Goal: Transaction & Acquisition: Obtain resource

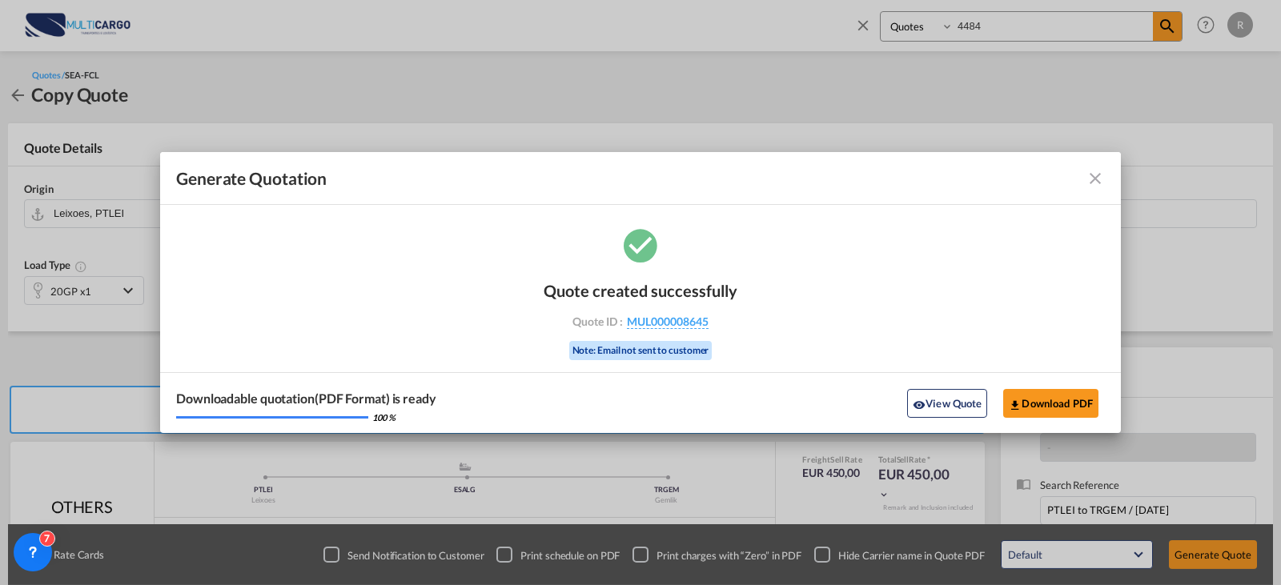
scroll to position [178, 0]
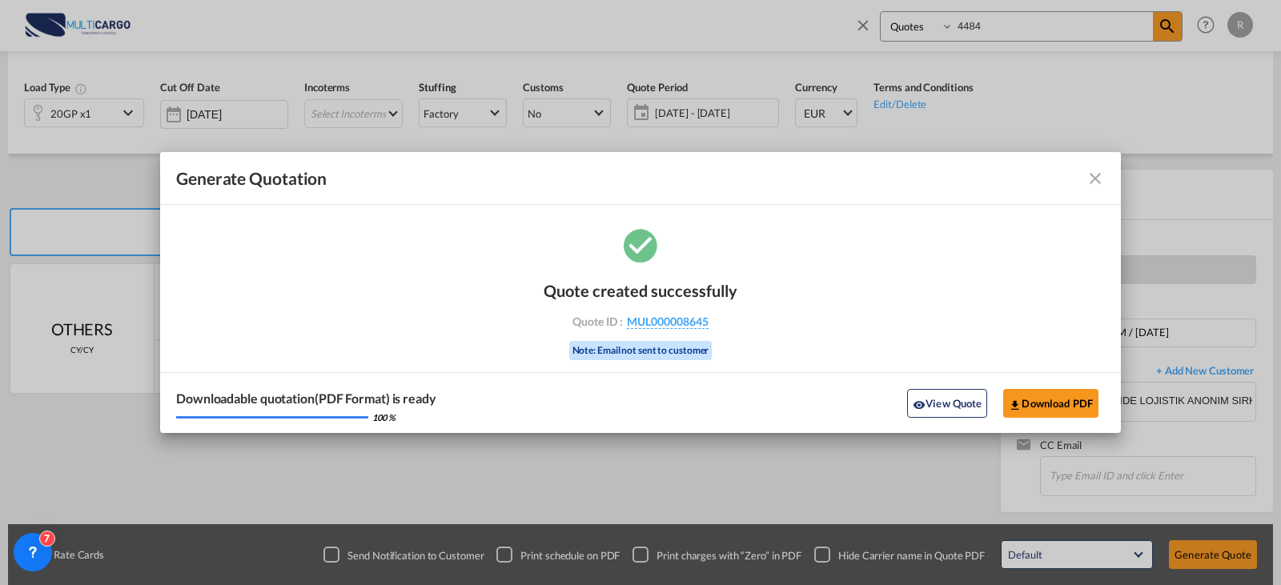
click at [1095, 179] on md-icon "icon-close fg-AAA8AD cursor m-0" at bounding box center [1094, 178] width 19 height 19
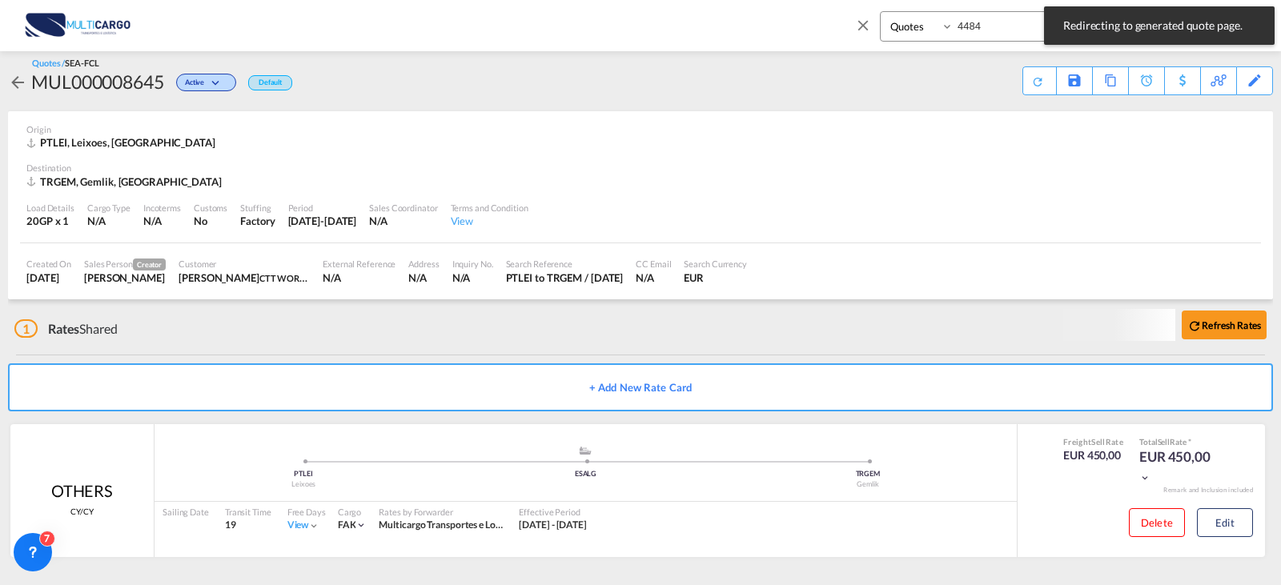
scroll to position [10, 0]
click at [863, 31] on md-icon "icon-close" at bounding box center [863, 25] width 18 height 18
click at [309, 24] on link "Rate Search" at bounding box center [281, 25] width 80 height 52
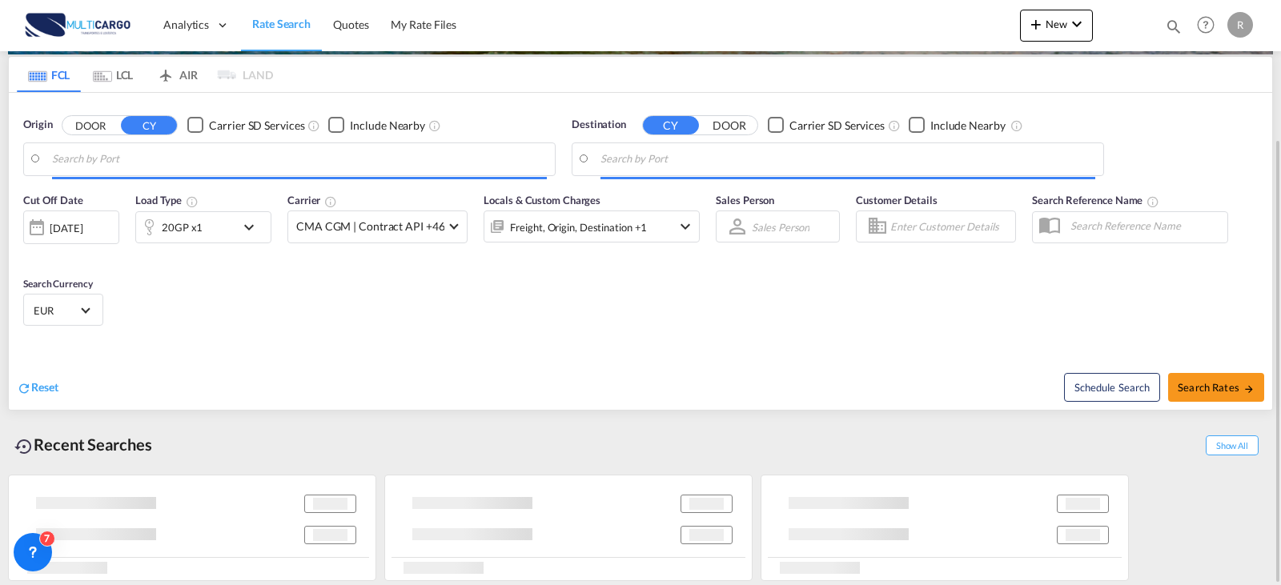
type input "Leixoes, PTLEI"
type input "Alexandria ([GEOGRAPHIC_DATA]), EGALY"
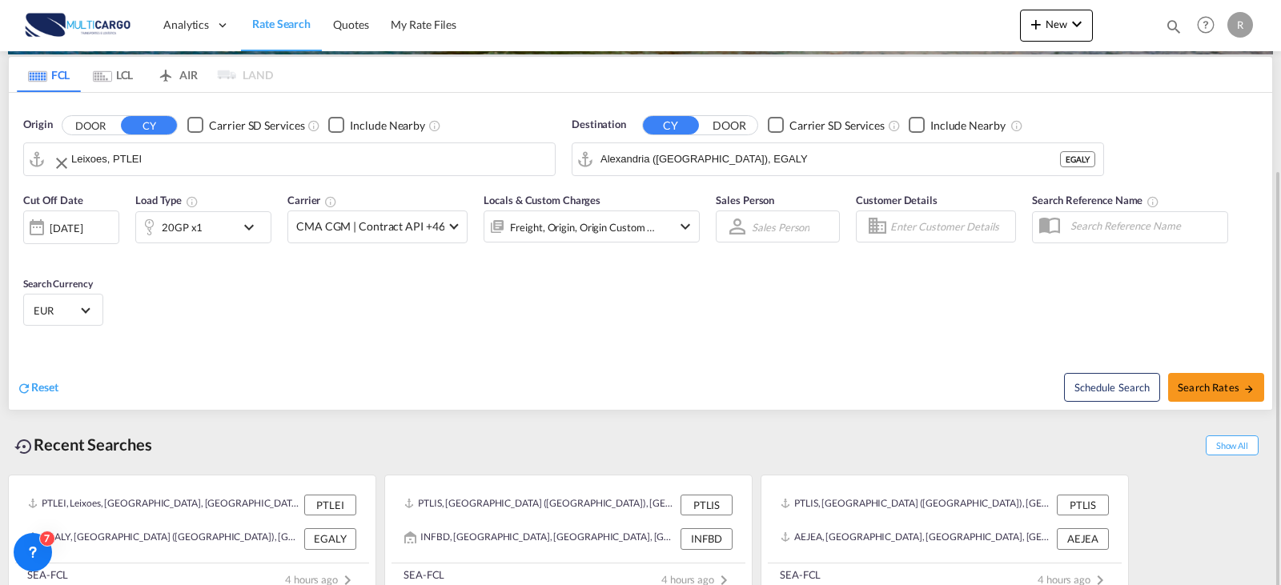
scroll to position [202, 0]
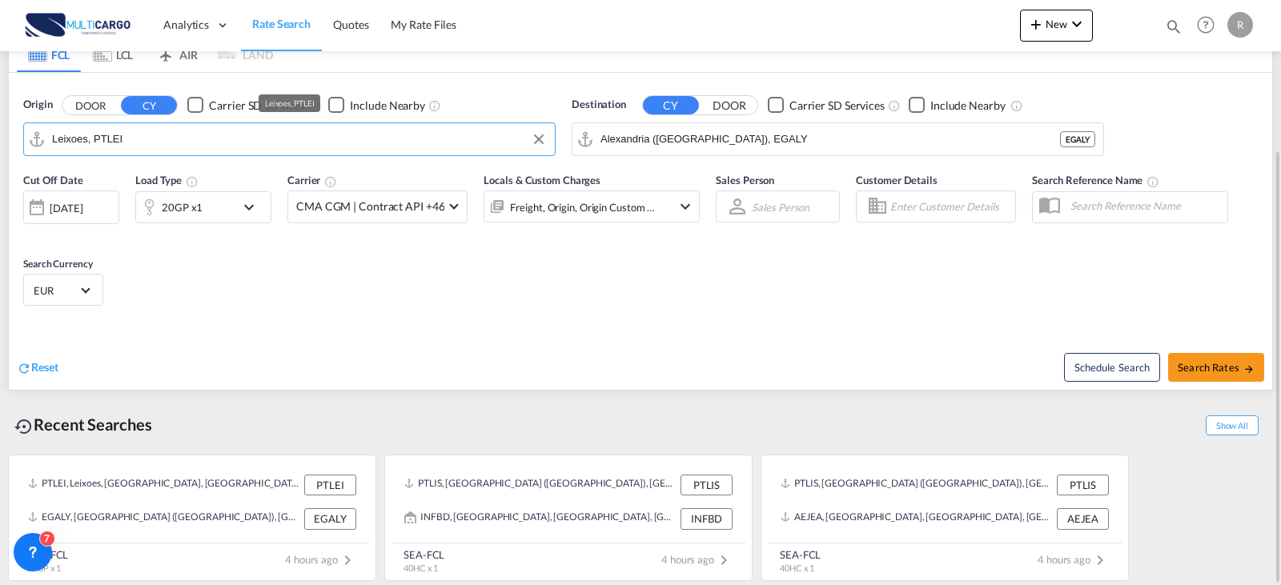
click at [247, 130] on input "Leixoes, PTLEI" at bounding box center [299, 139] width 495 height 24
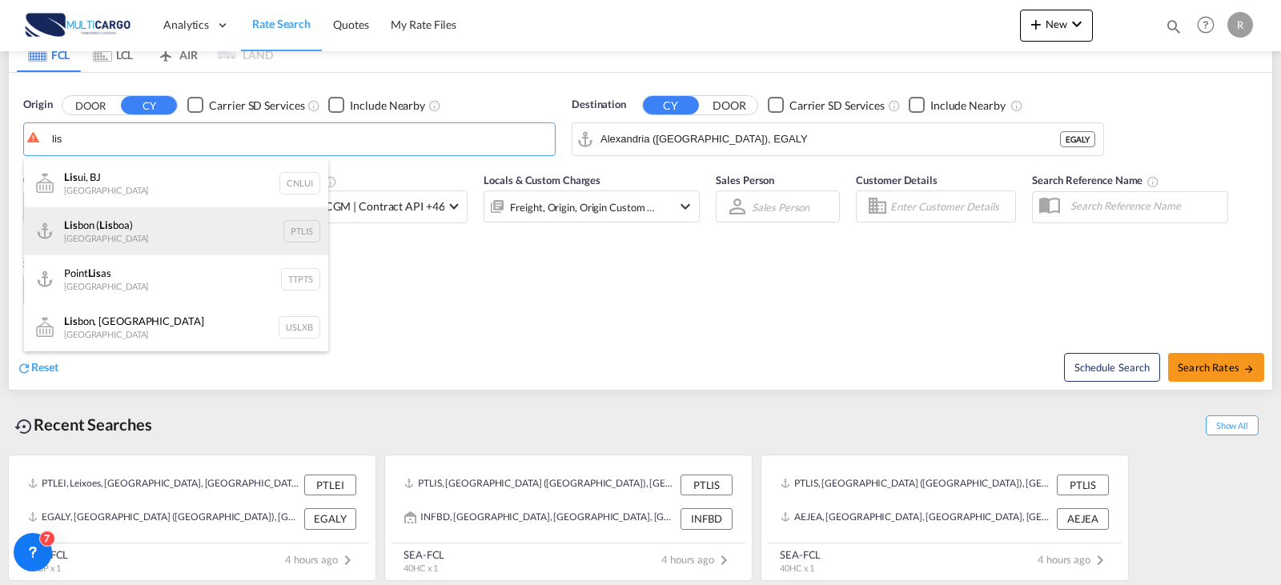
click at [235, 227] on div "Lis bon ( Lis boa) [GEOGRAPHIC_DATA] PTLIS" at bounding box center [176, 231] width 304 height 48
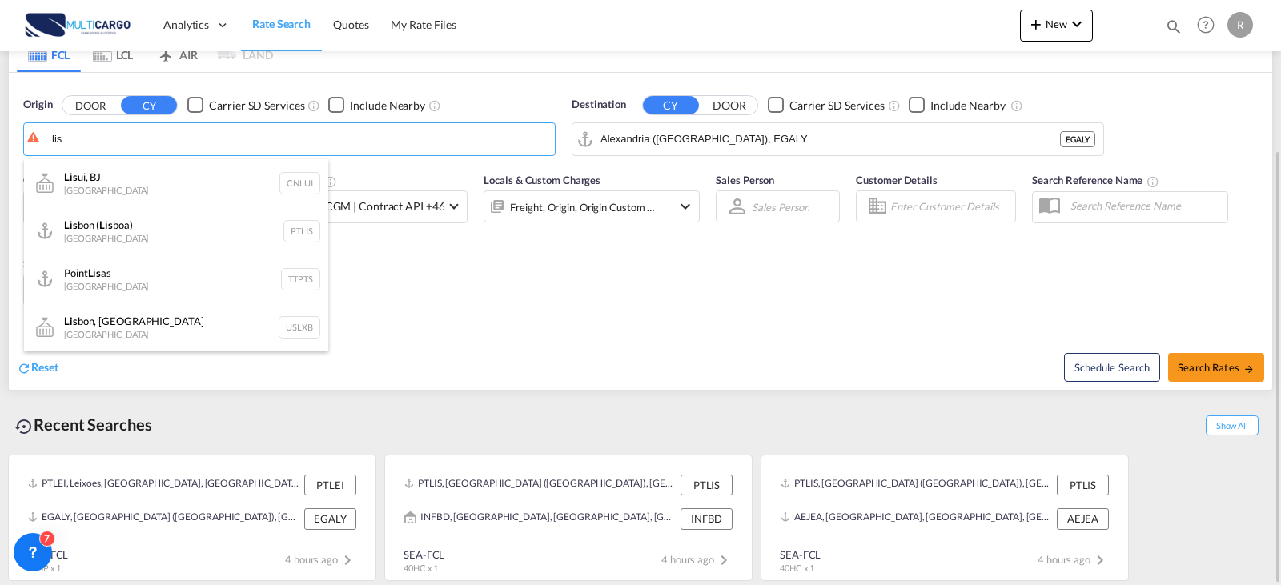
type input "[GEOGRAPHIC_DATA] ([GEOGRAPHIC_DATA]), PTLIS"
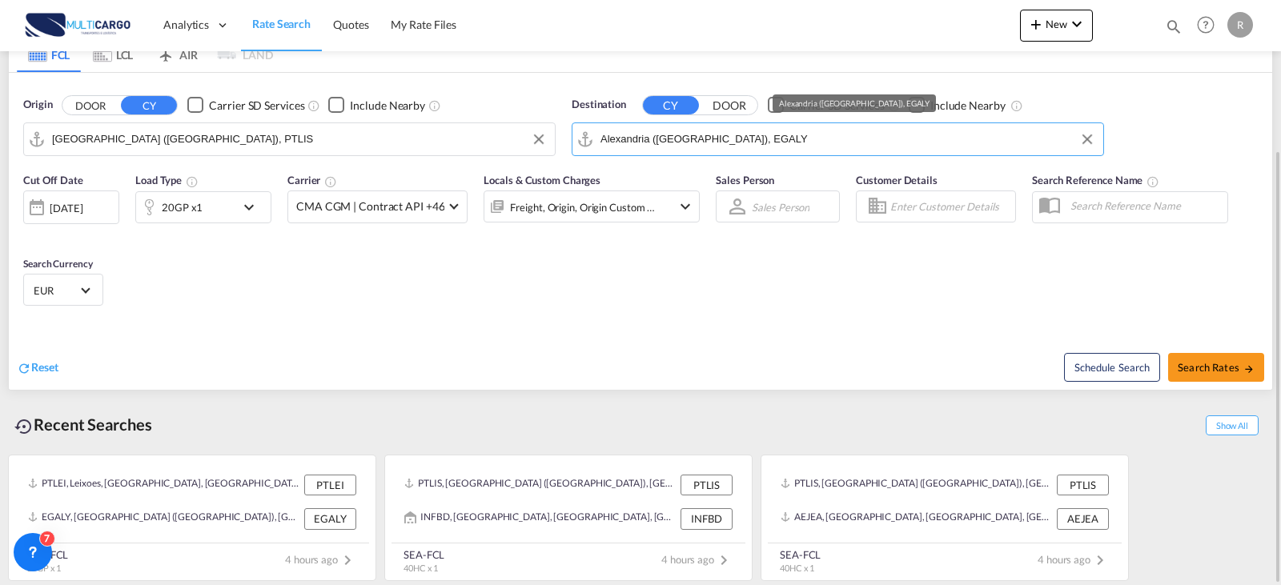
click at [891, 134] on input "Alexandria ([GEOGRAPHIC_DATA]), EGALY" at bounding box center [847, 139] width 495 height 24
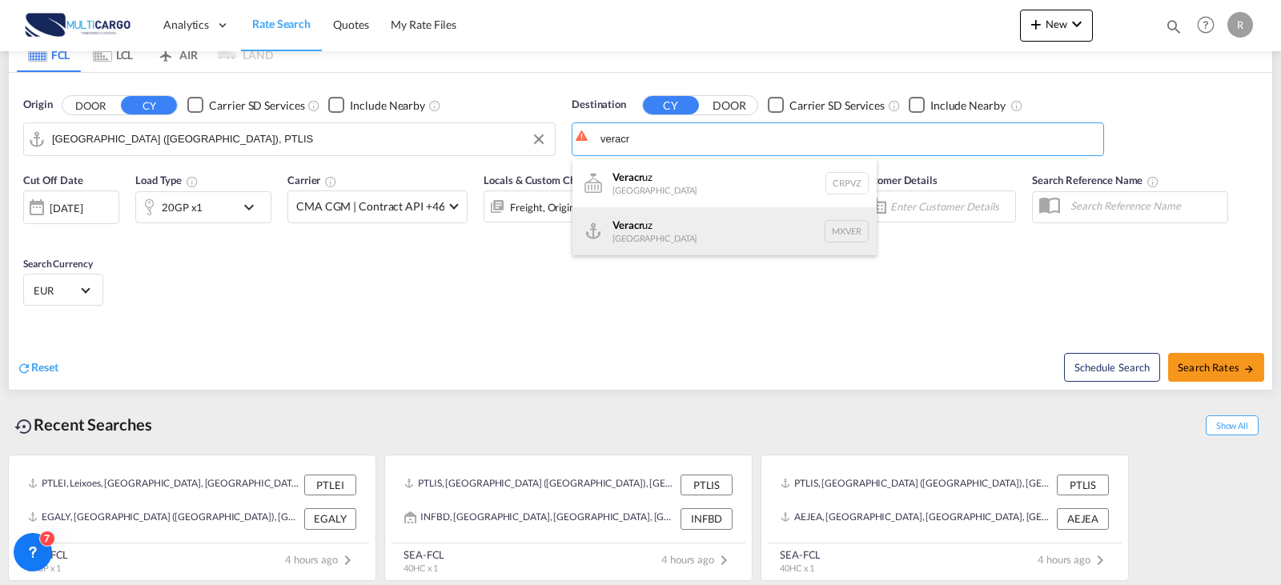
click at [768, 233] on div "Veracr uz [GEOGRAPHIC_DATA] MXVER" at bounding box center [724, 231] width 304 height 48
type input "[GEOGRAPHIC_DATA], MXVER"
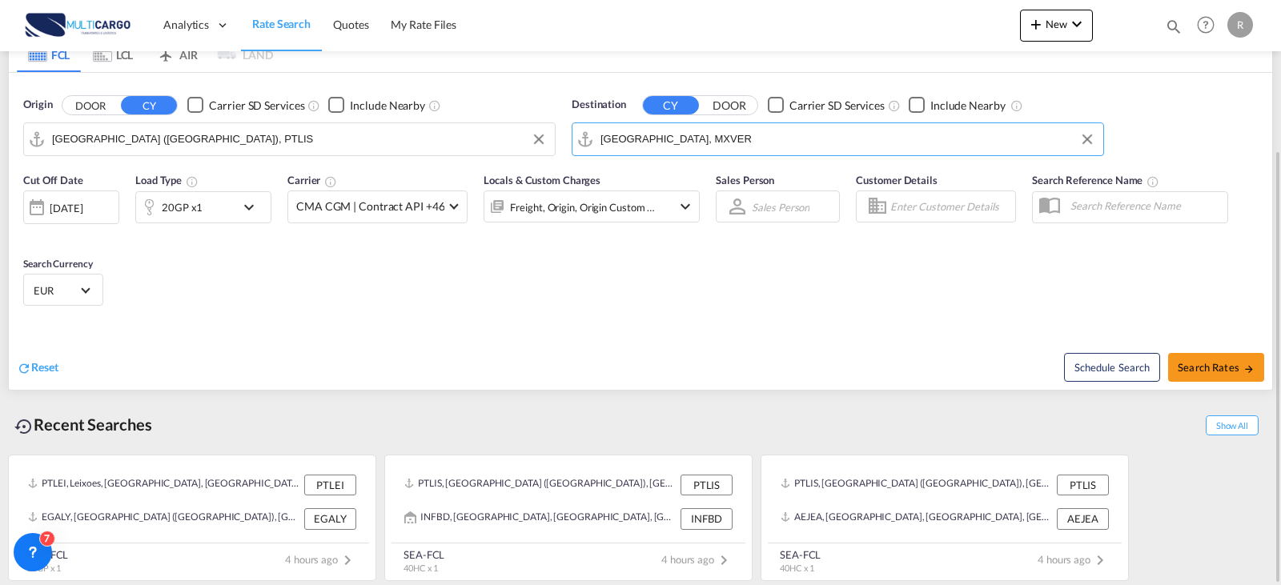
click at [345, 296] on div "Cut Off Date [DATE] [DATE] Load Type 20GP x1 Carrier CMA CGM | Contract API +46…" at bounding box center [640, 242] width 1263 height 156
click at [545, 210] on div "Freight, Origin, Origin Custom +1" at bounding box center [583, 207] width 146 height 22
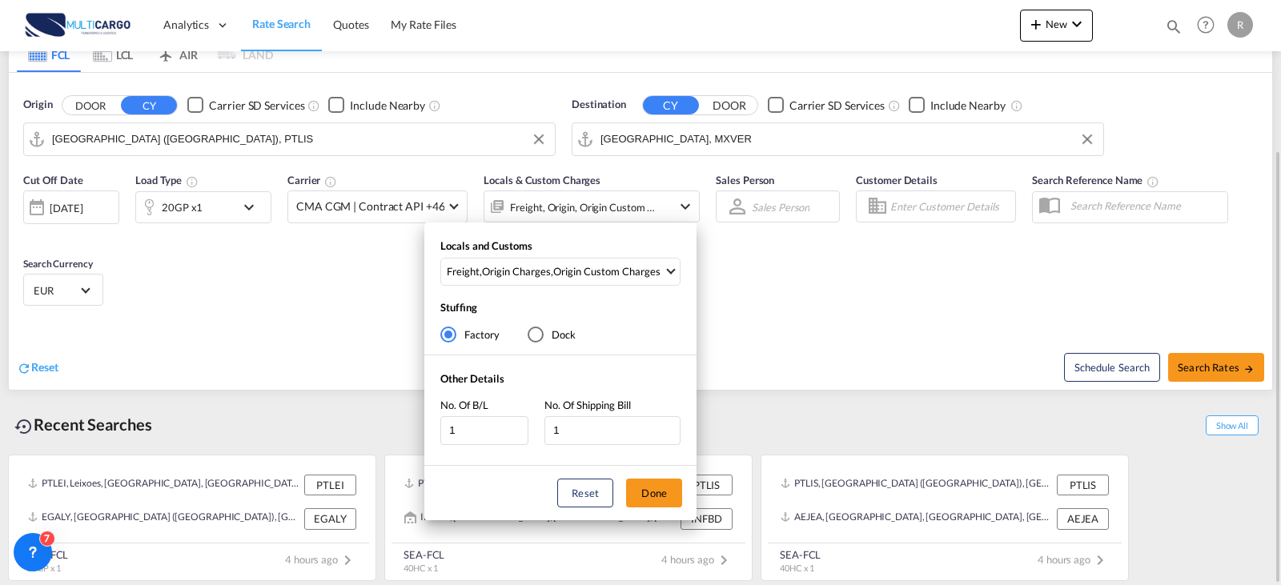
drag, startPoint x: 891, startPoint y: 306, endPoint x: 1188, endPoint y: 338, distance: 298.7
click at [895, 307] on div "Locals and Customs Freight , Origin Charges , Origin Custom Charges Clear All S…" at bounding box center [640, 292] width 1281 height 585
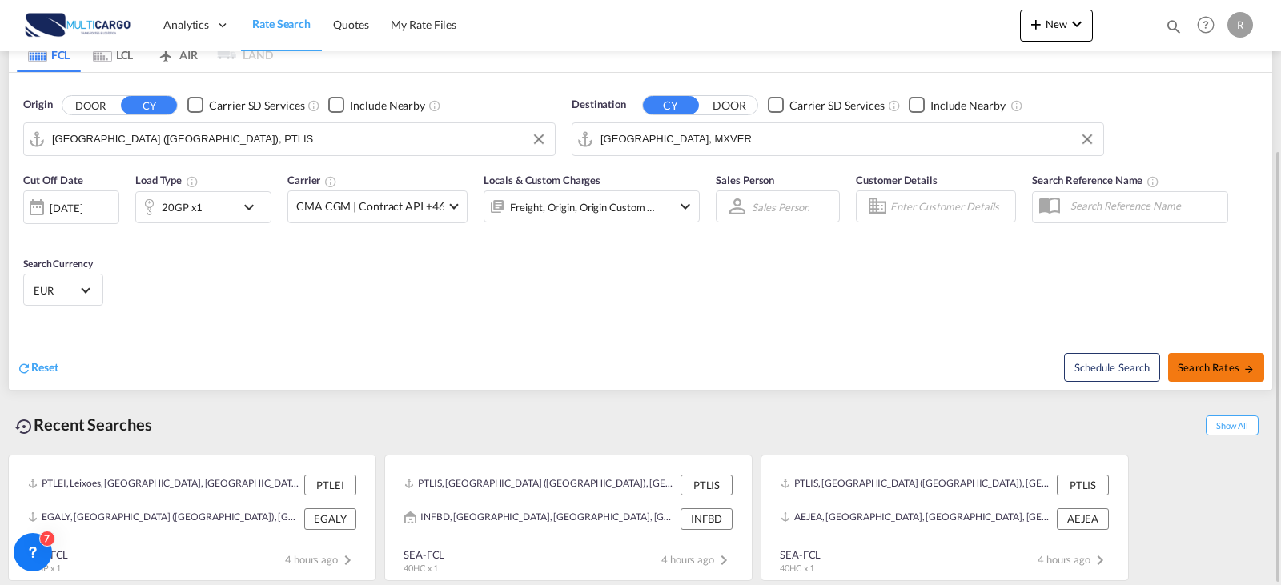
click at [1252, 370] on button "Search Rates" at bounding box center [1216, 367] width 96 height 29
type input "PTLIS to MXVER / [DATE]"
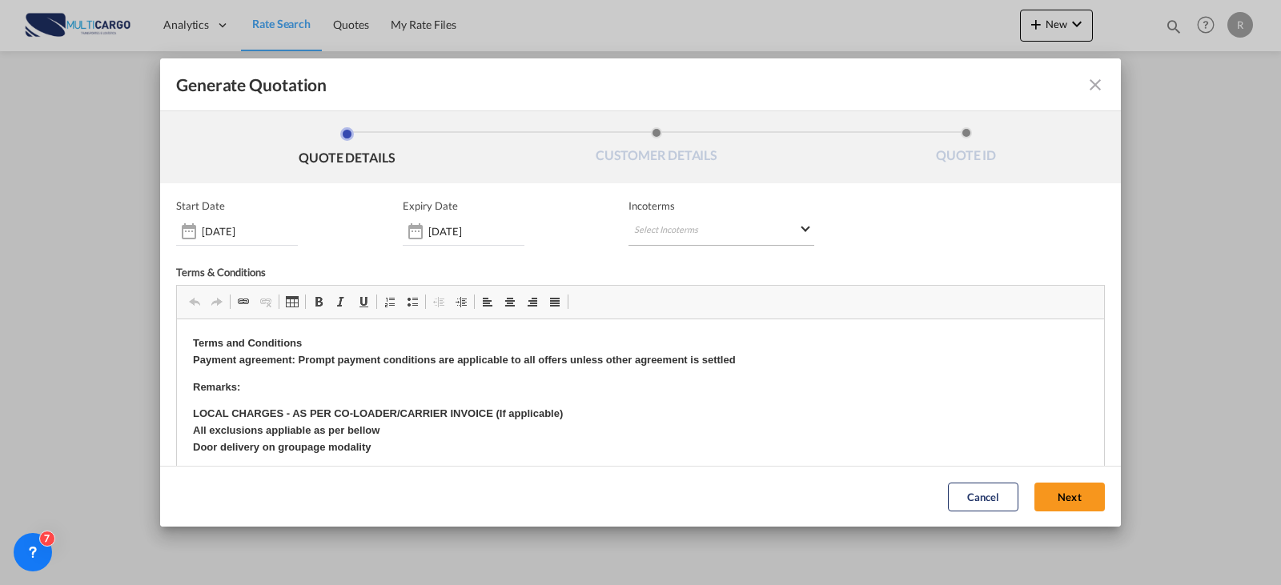
click at [656, 232] on md-select "Select Incoterms CFR - import Cost and Freight CIF - export Cost,Insurance and …" at bounding box center [721, 231] width 186 height 29
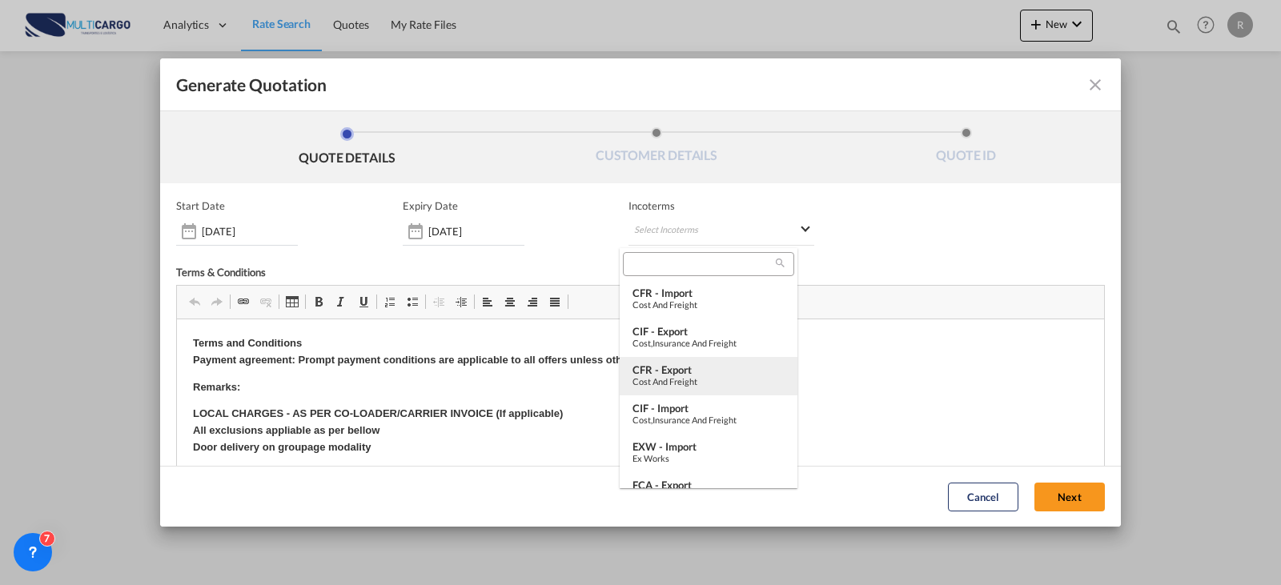
scroll to position [80, 0]
click at [438, 235] on md-backdrop at bounding box center [640, 292] width 1281 height 585
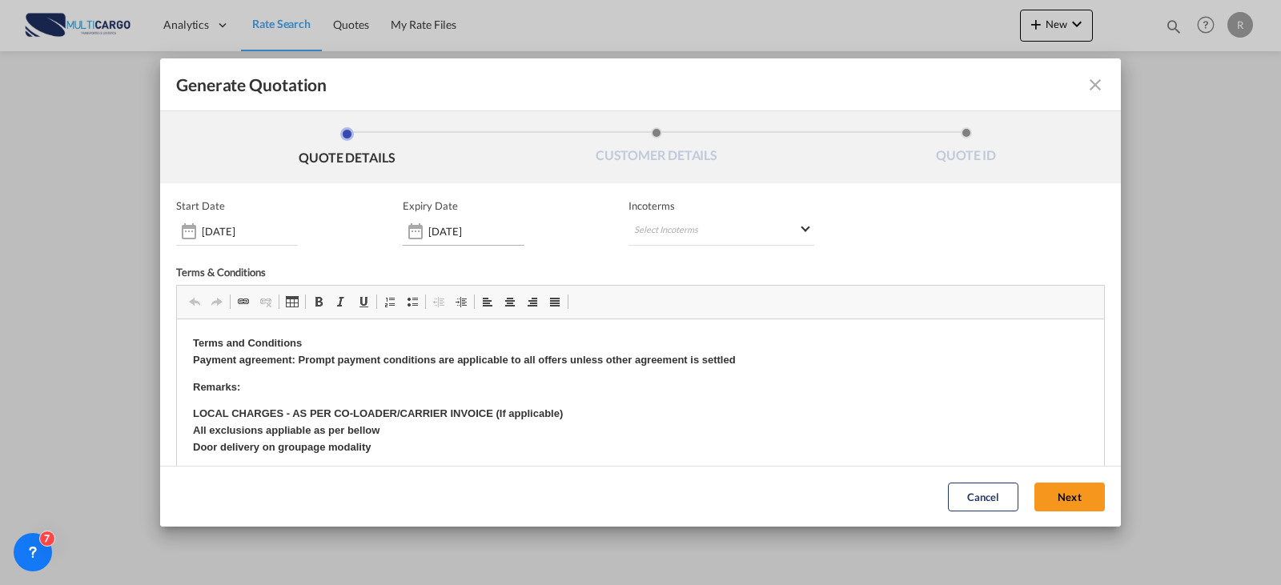
click at [471, 231] on input "[DATE]" at bounding box center [476, 231] width 96 height 13
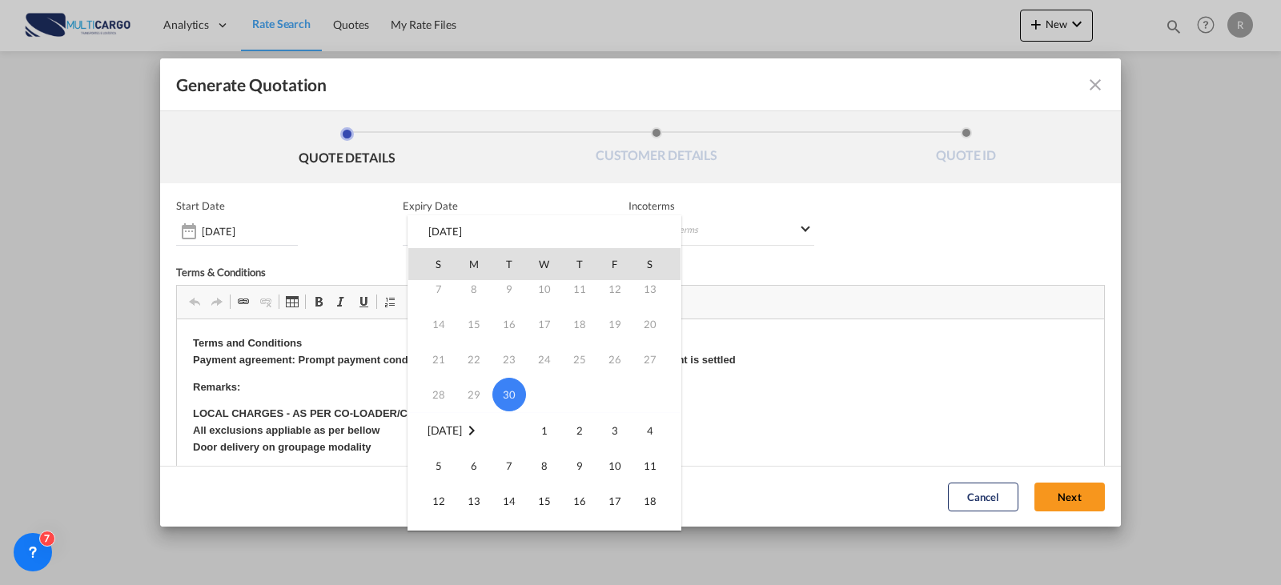
scroll to position [160, 0]
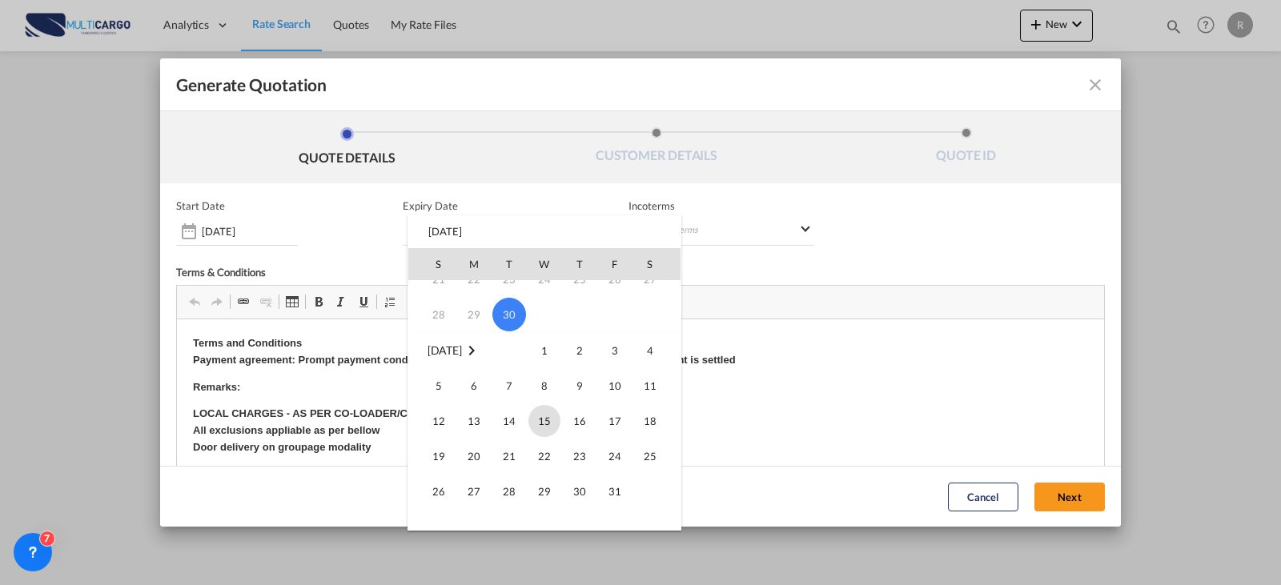
click at [549, 423] on span "15" at bounding box center [544, 421] width 32 height 32
type input "[DATE]"
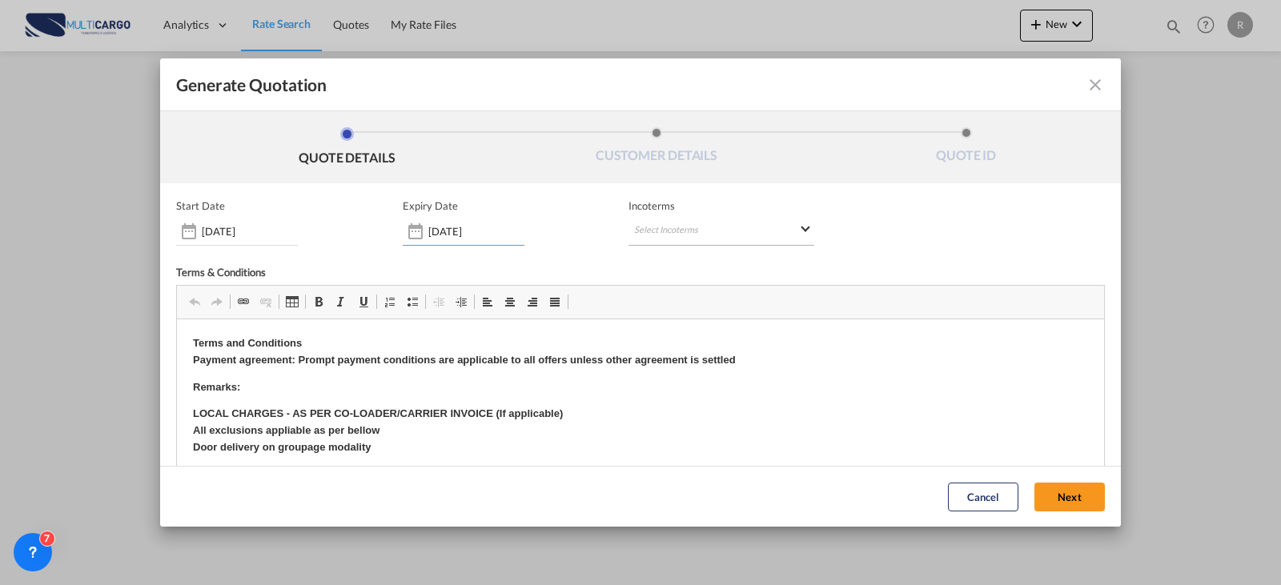
click at [661, 231] on md-select "Select Incoterms" at bounding box center [721, 231] width 186 height 29
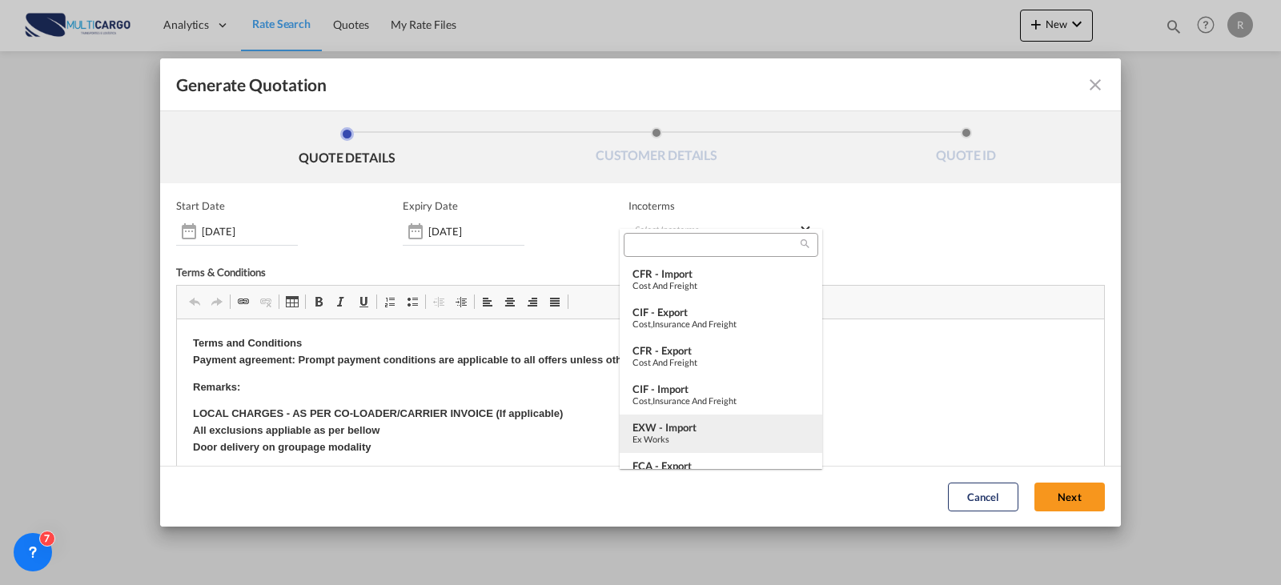
click at [713, 425] on div "EXW - import" at bounding box center [720, 427] width 177 height 13
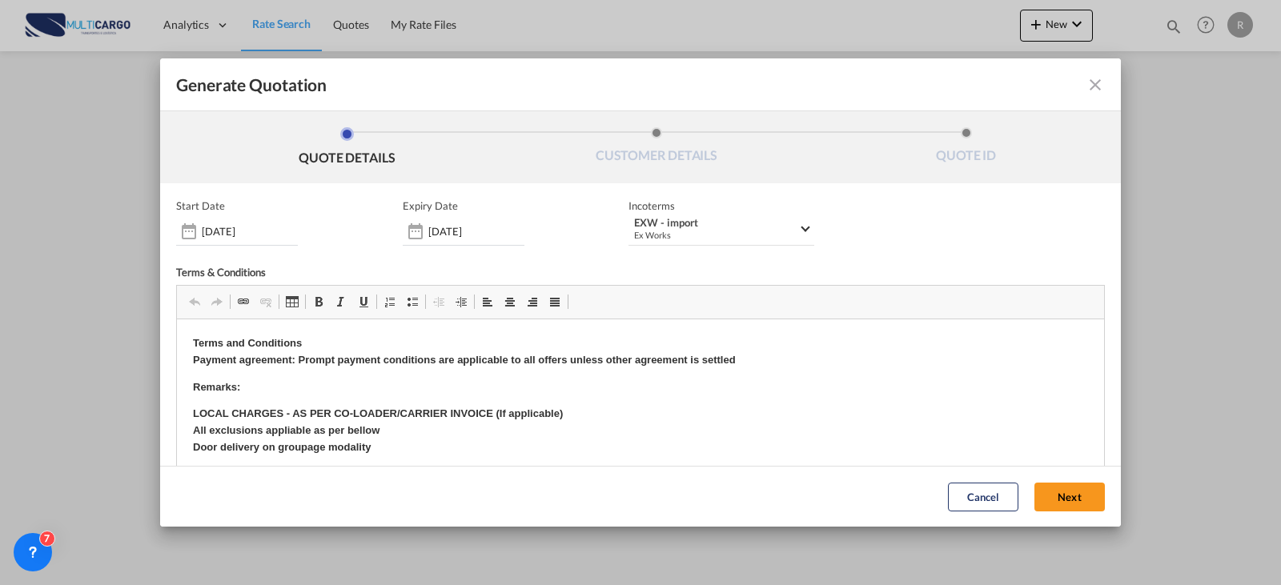
click at [1034, 499] on button "Next" at bounding box center [1069, 497] width 70 height 29
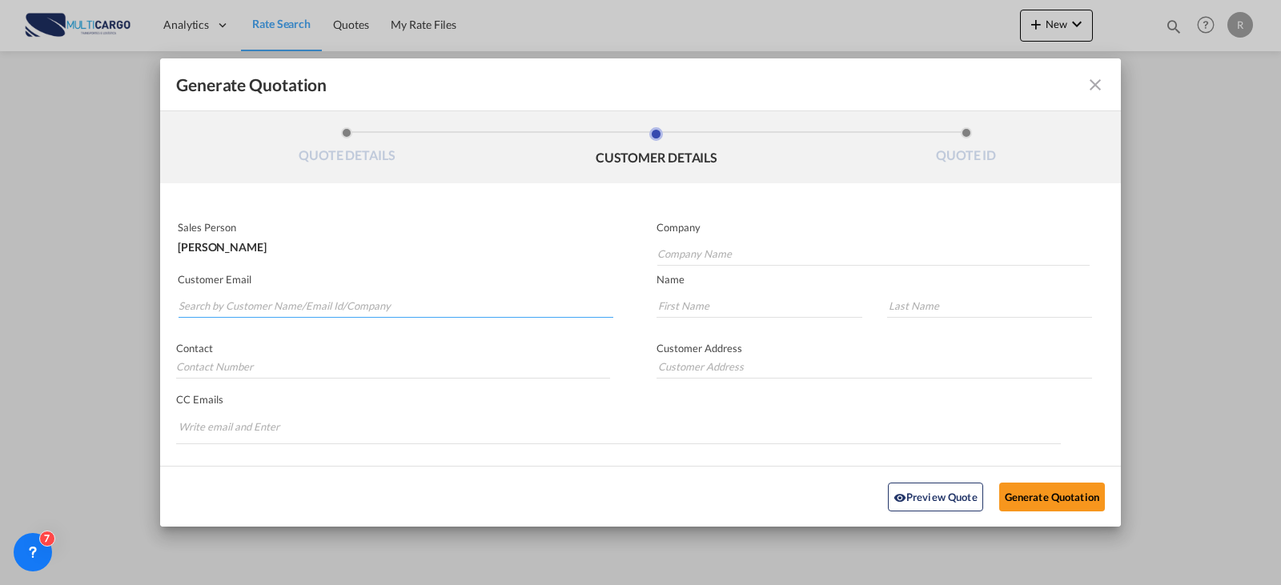
click at [309, 311] on input "Search by Customer Name/Email Id/Company" at bounding box center [395, 306] width 435 height 24
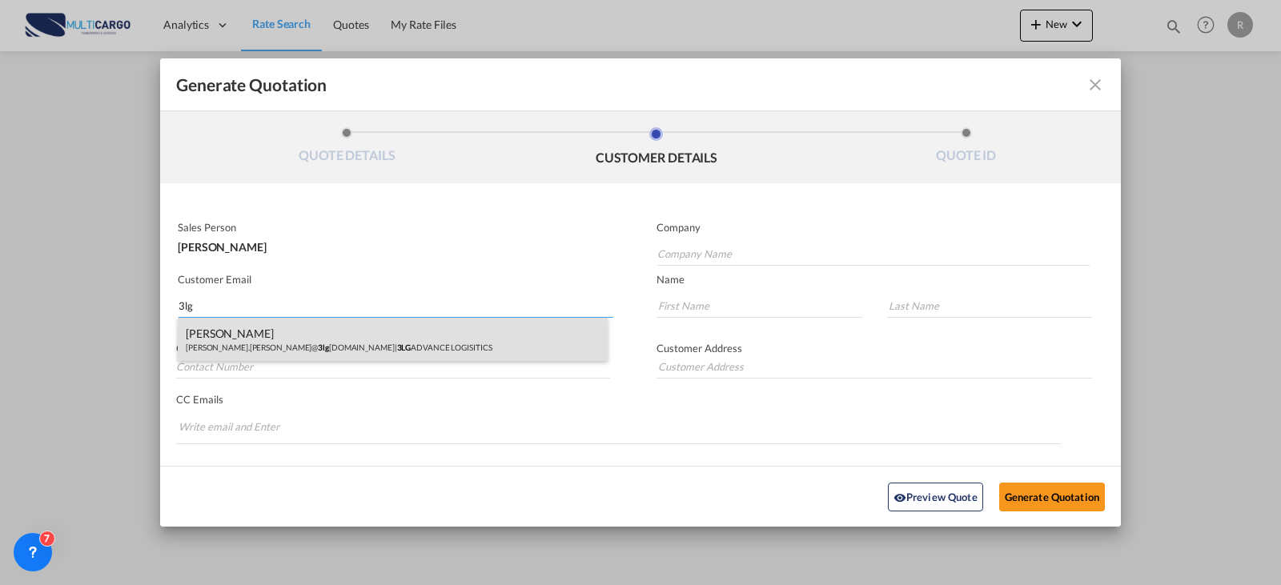
type input "3lg"
click at [434, 341] on div "[PERSON_NAME] [PERSON_NAME].[PERSON_NAME]@ 3lg [DOMAIN_NAME] | 3LG ADVANCE LOGI…" at bounding box center [393, 339] width 430 height 43
type input "3LG ADVANCE LOGISITICS"
type input "[PERSON_NAME][EMAIL_ADDRESS][PERSON_NAME][DOMAIN_NAME]"
type input "[PERSON_NAME]"
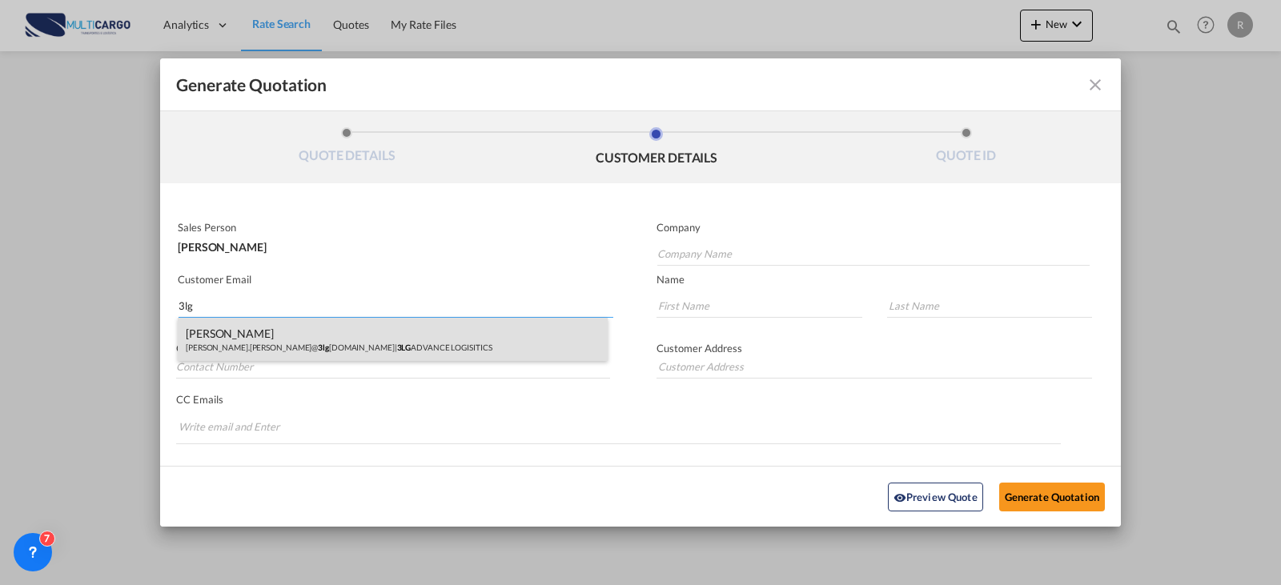
type input "[PERSON_NAME]"
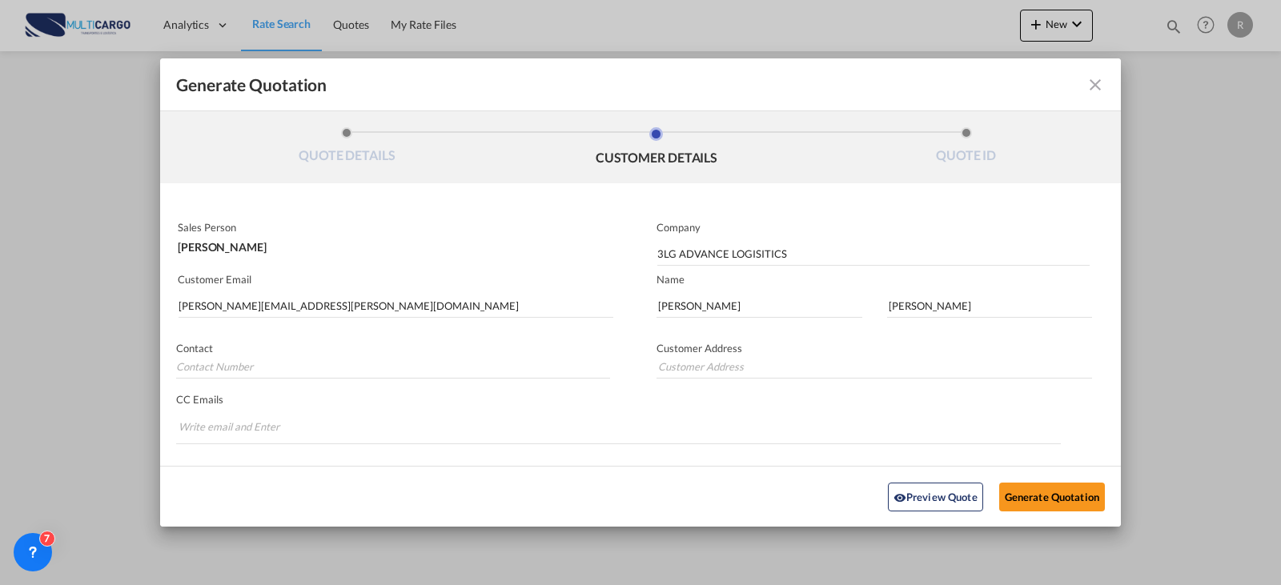
click at [1032, 463] on div "Sales Person [PERSON_NAME] Company 3LG ADVANCE LOGISITICS Customer Email [PERSO…" at bounding box center [640, 350] width 960 height 270
click at [1049, 499] on button "Generate Quotation" at bounding box center [1052, 496] width 106 height 29
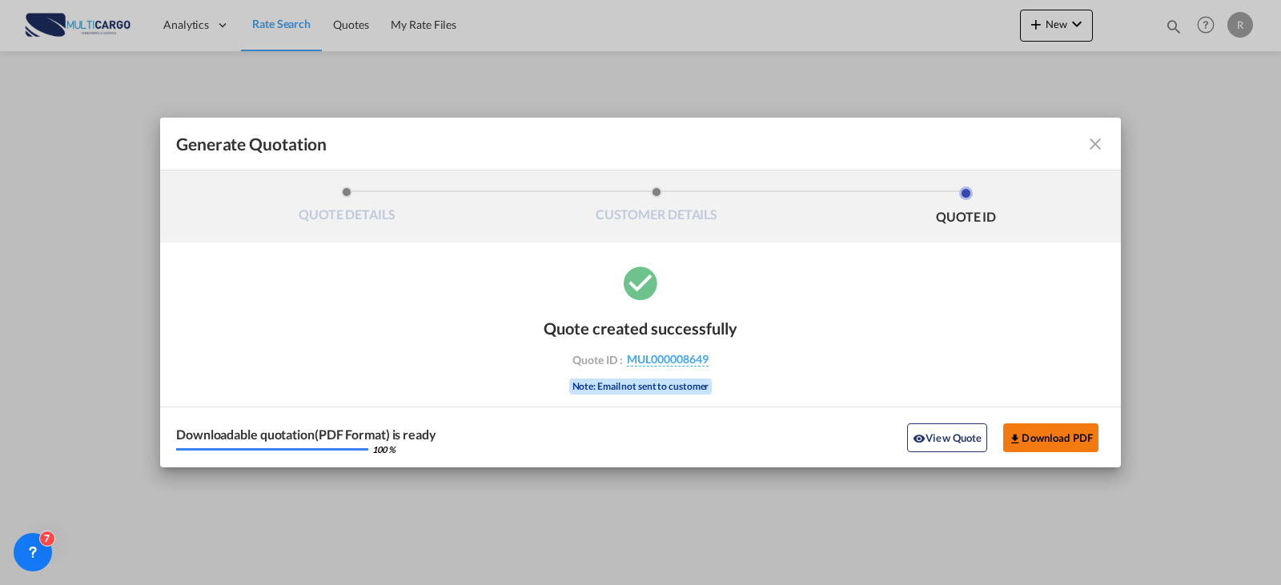
click at [1068, 429] on button "Download PDF" at bounding box center [1050, 437] width 95 height 29
click at [970, 431] on button "View Quote" at bounding box center [947, 437] width 80 height 29
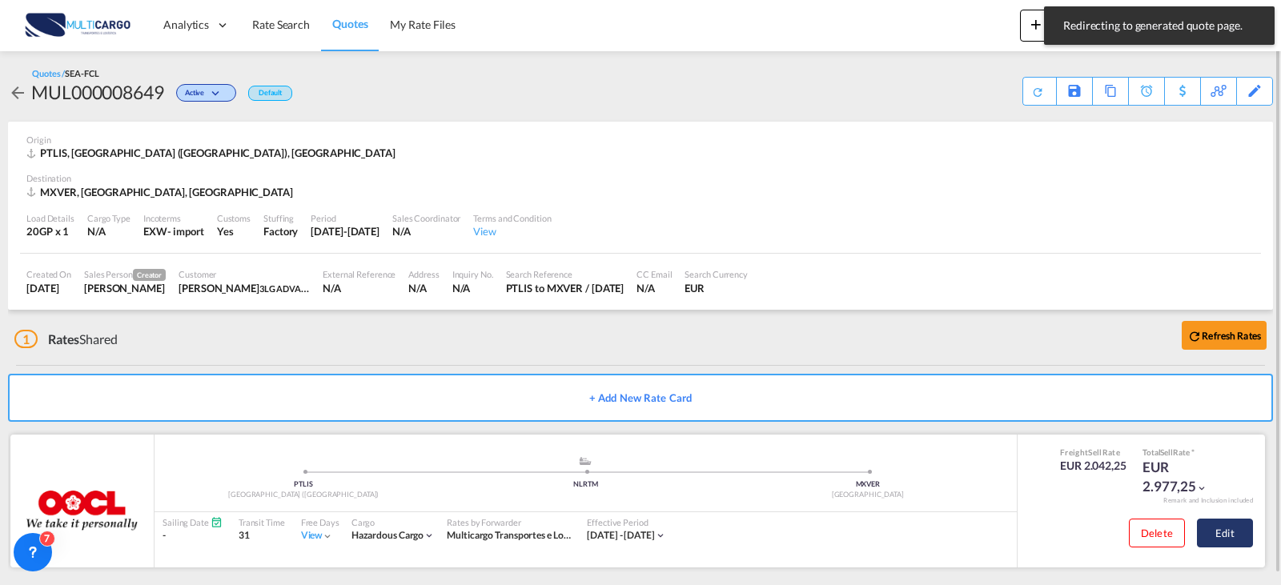
click at [1223, 525] on button "Edit" at bounding box center [1225, 533] width 56 height 29
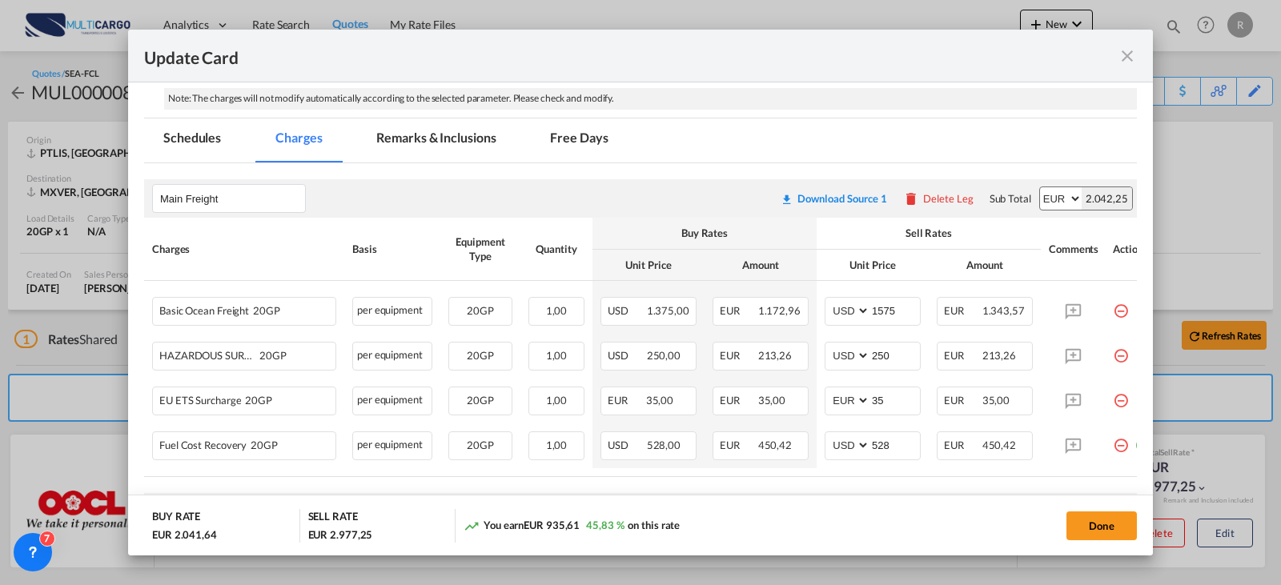
scroll to position [411, 0]
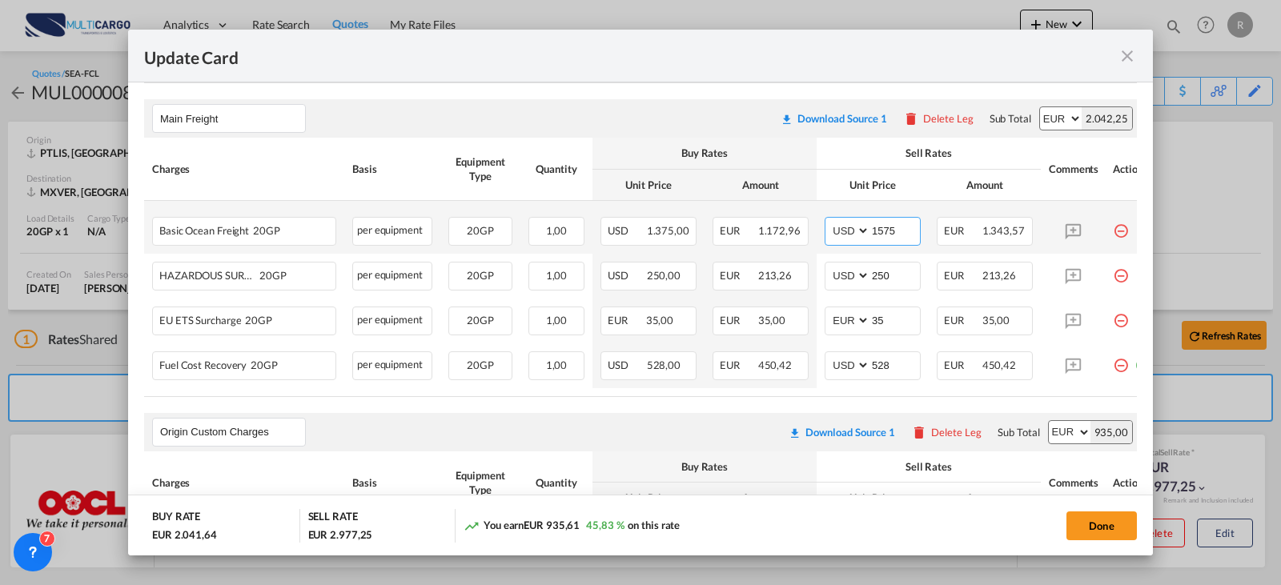
click at [881, 231] on input "1575" at bounding box center [895, 230] width 50 height 24
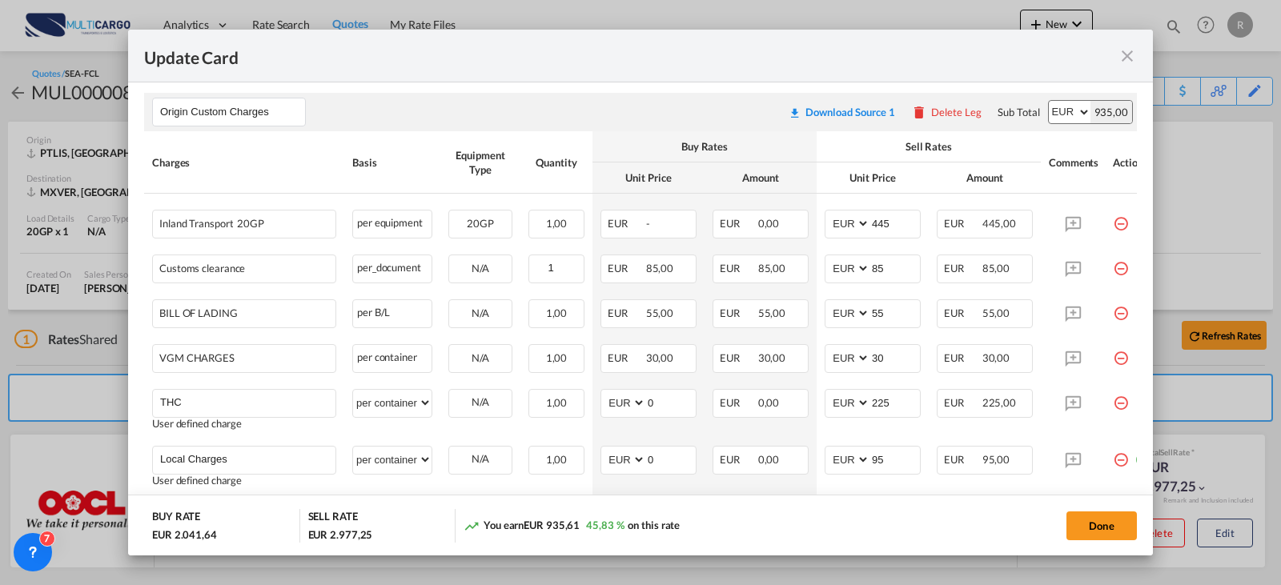
scroll to position [811, 0]
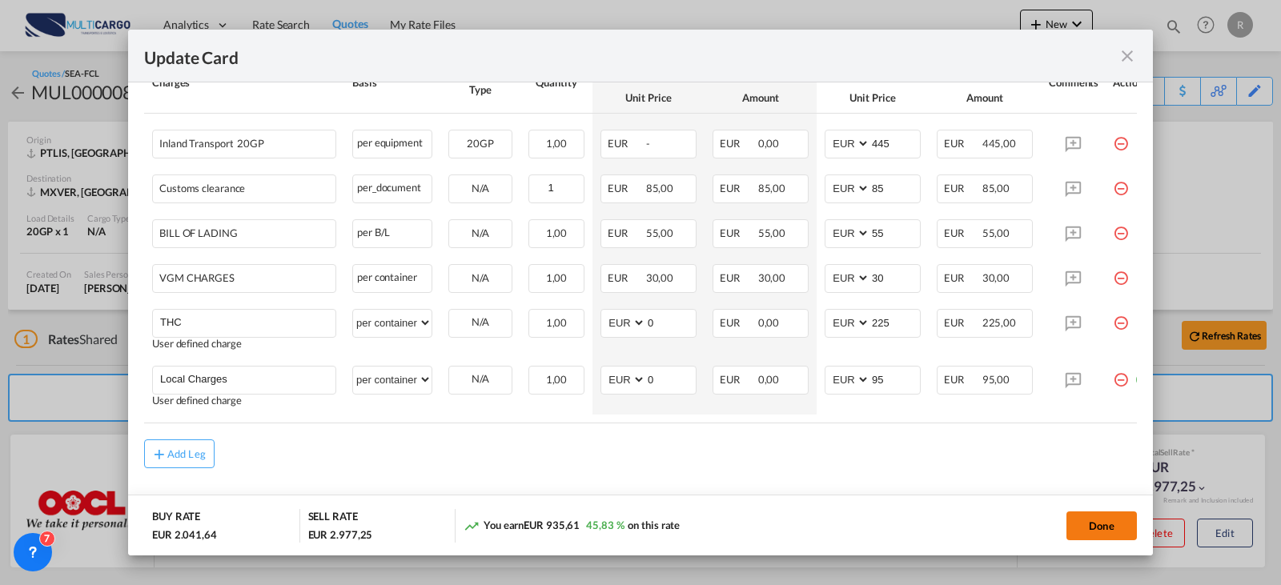
click at [1085, 531] on button "Done" at bounding box center [1101, 525] width 70 height 29
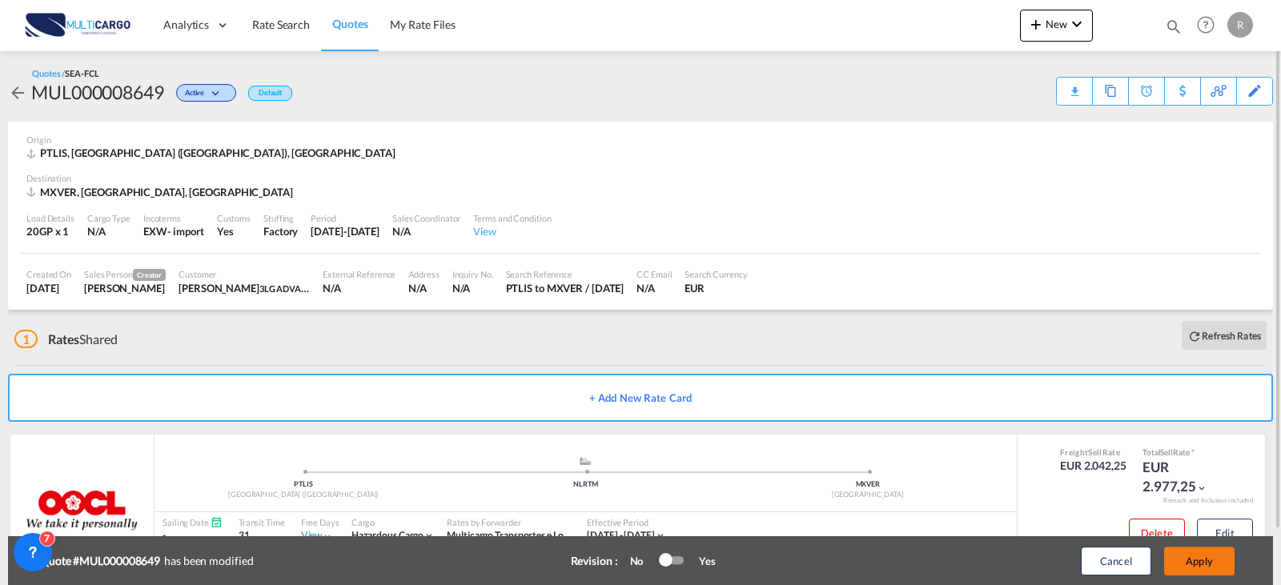
click at [1217, 566] on button "Apply" at bounding box center [1199, 561] width 70 height 29
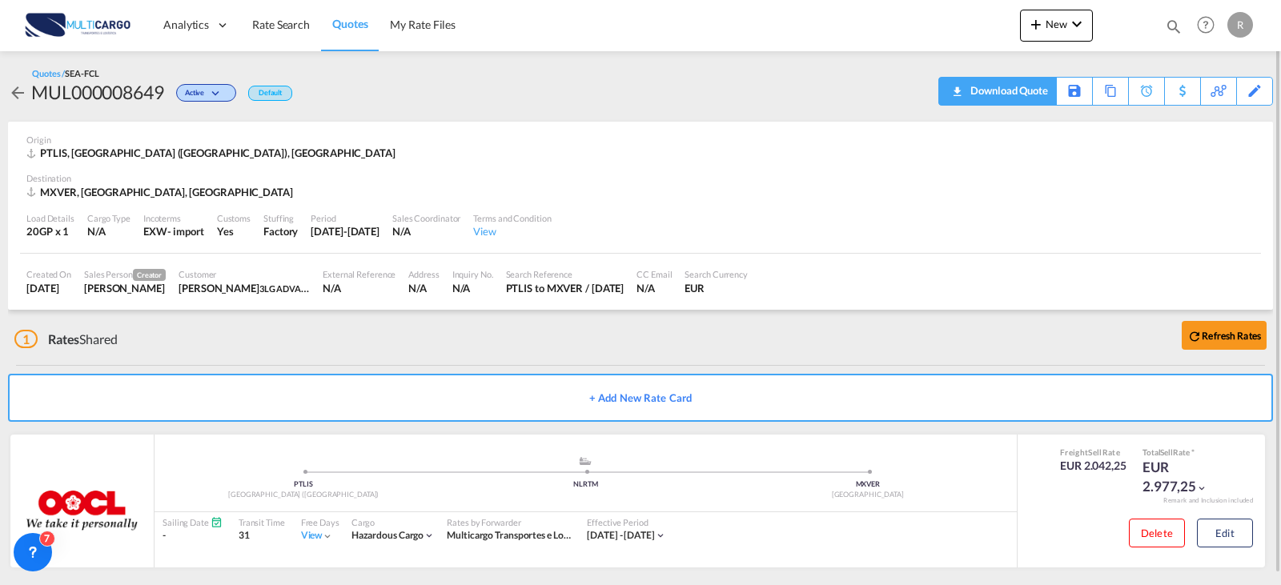
click at [972, 90] on div "Download Quote" at bounding box center [1007, 91] width 82 height 26
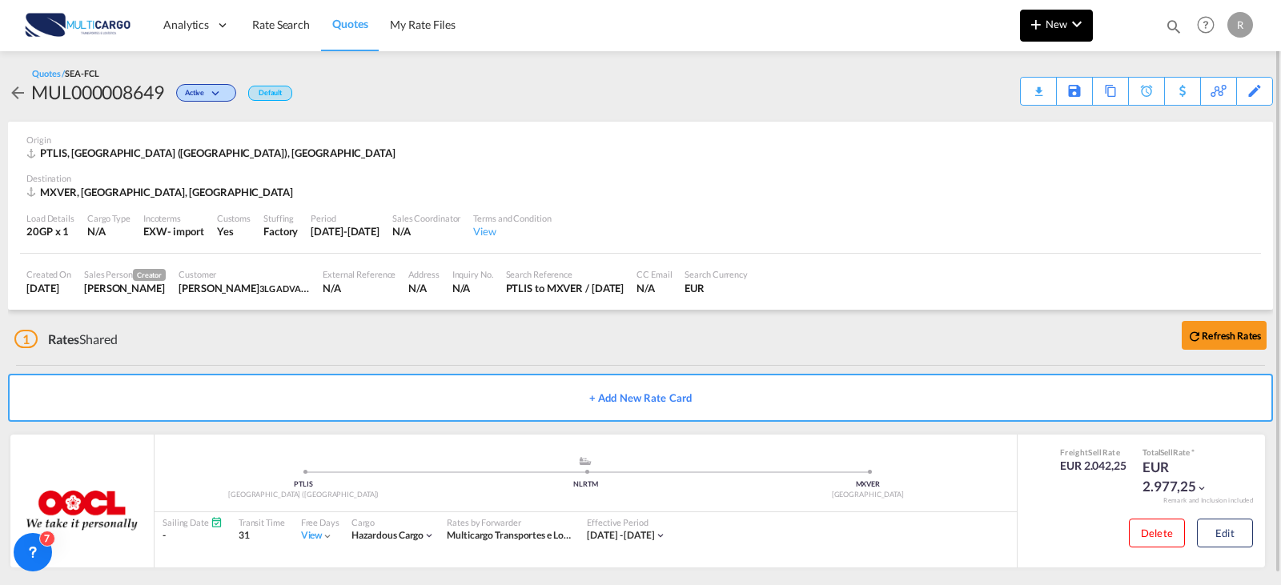
click at [1068, 22] on md-icon "icon-chevron-down" at bounding box center [1076, 23] width 19 height 19
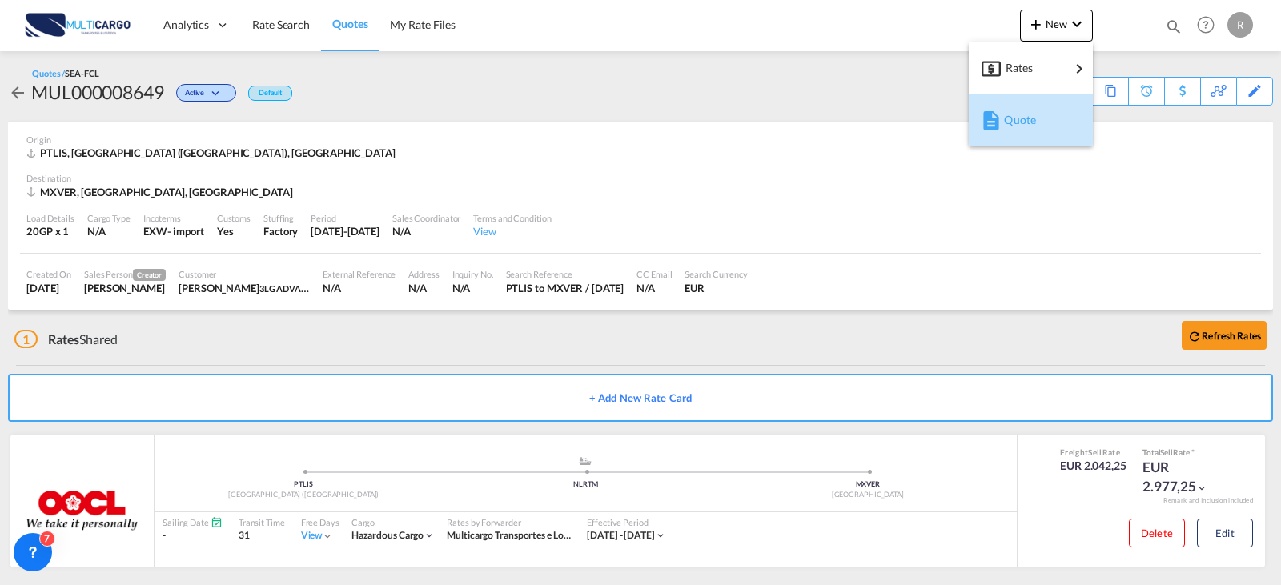
click at [997, 106] on div "Quote" at bounding box center [1030, 120] width 98 height 40
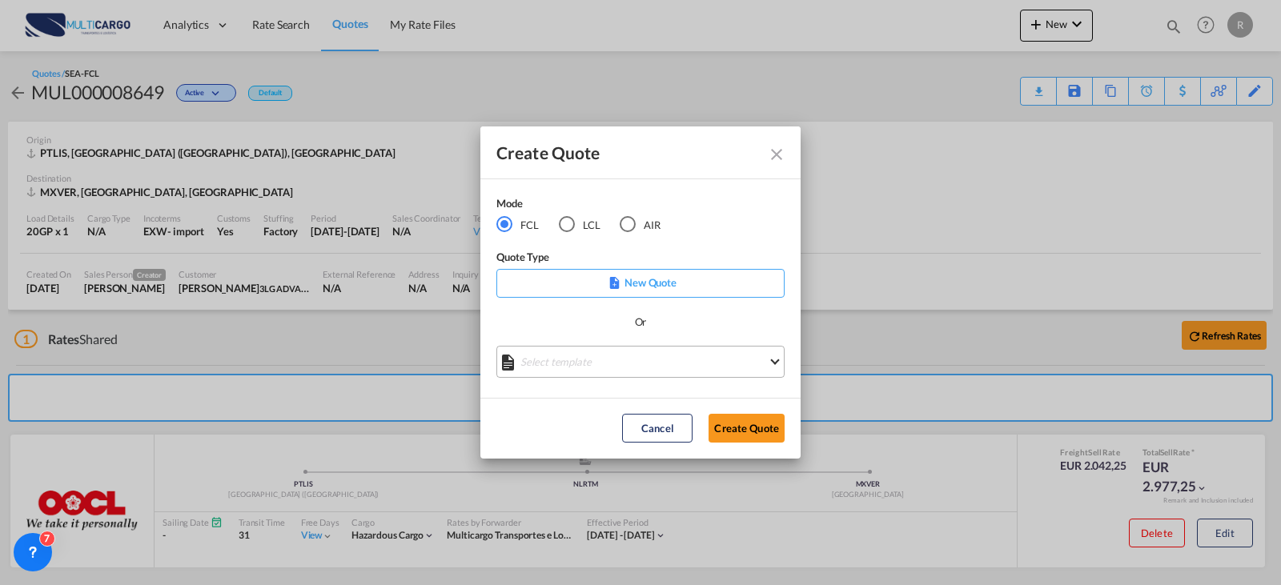
click at [651, 354] on md-select "Select template EXP EXW MERC.Nacional 09/2025 [PERSON_NAME] | [DATE] IMP DAP FC…" at bounding box center [640, 362] width 288 height 32
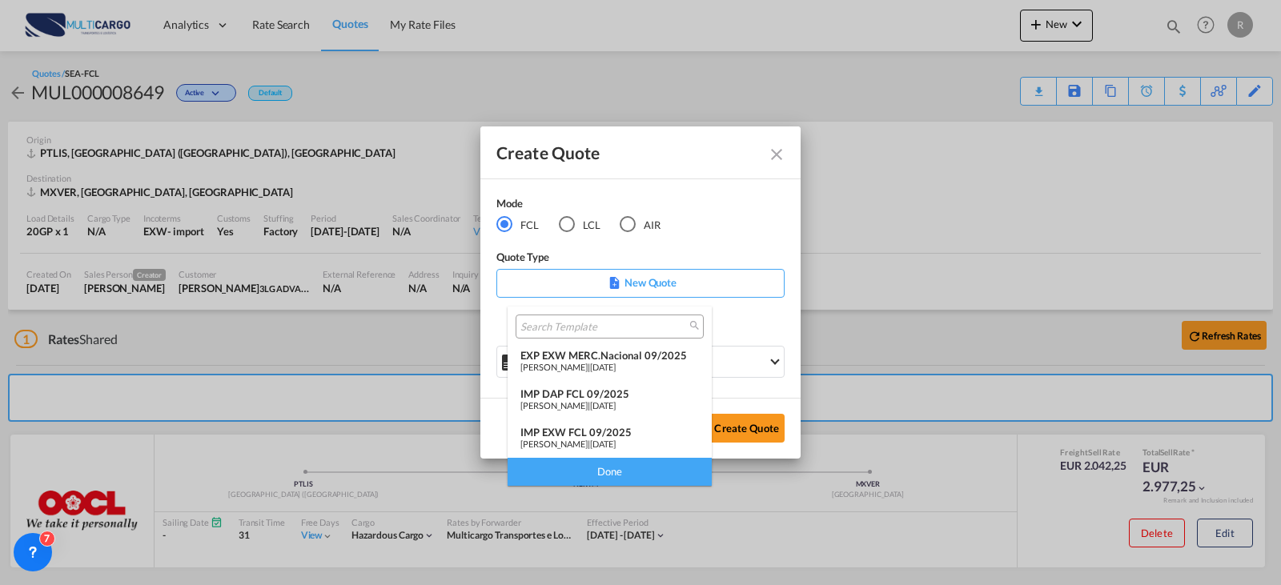
click at [748, 331] on md-backdrop at bounding box center [640, 292] width 1281 height 585
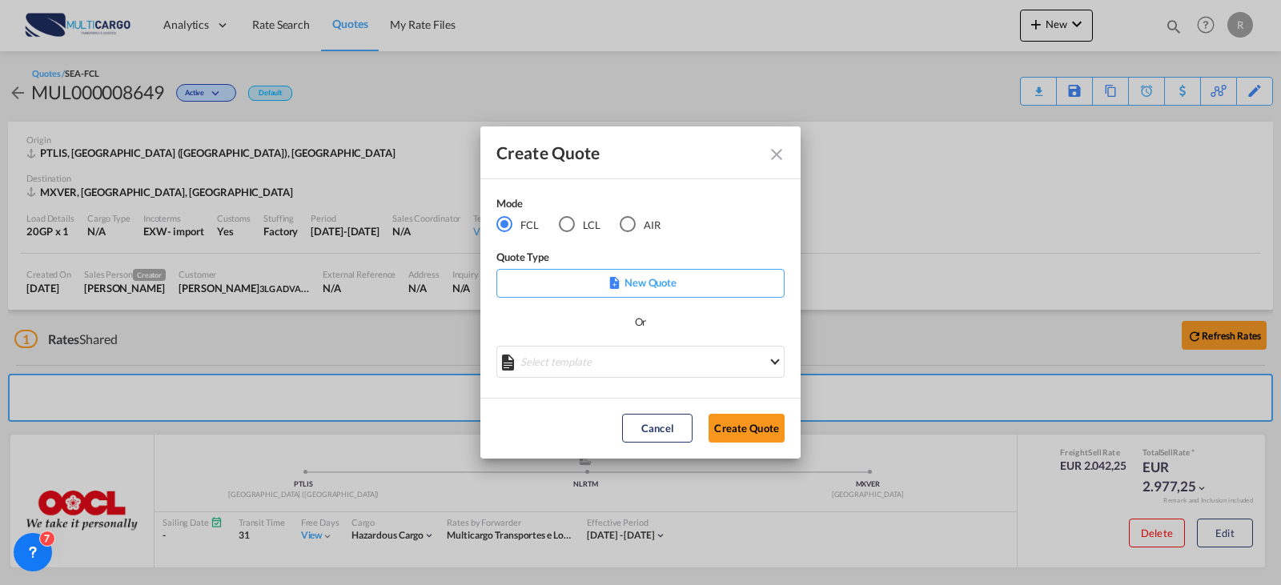
click at [705, 278] on p "New Quote" at bounding box center [640, 283] width 277 height 16
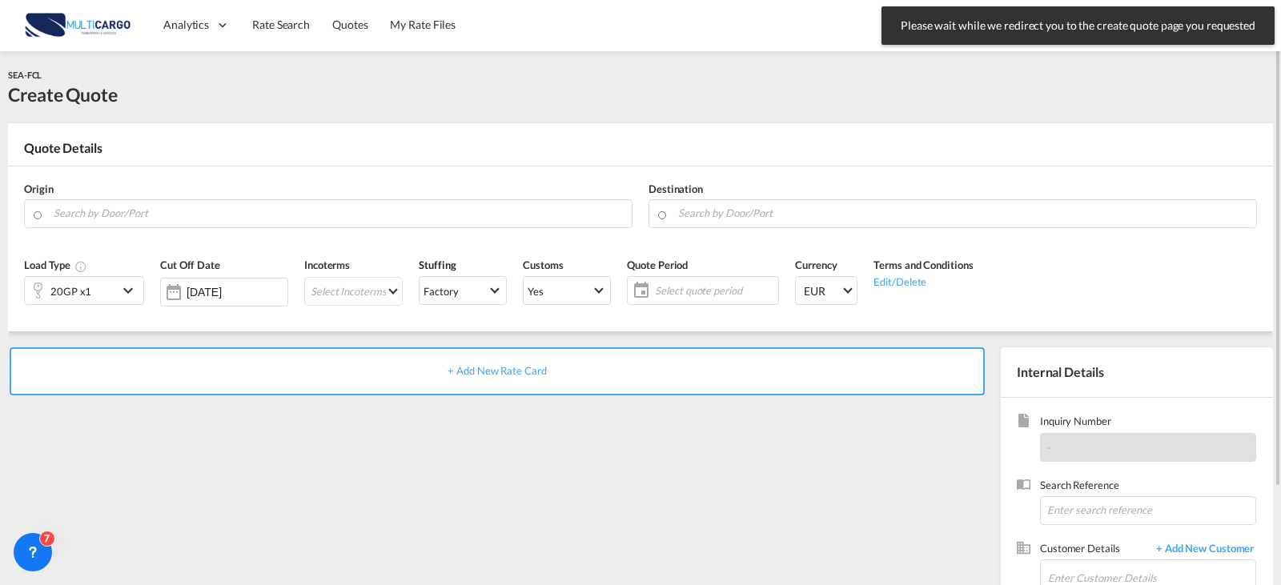
click at [235, 230] on div "Origin" at bounding box center [328, 205] width 624 height 64
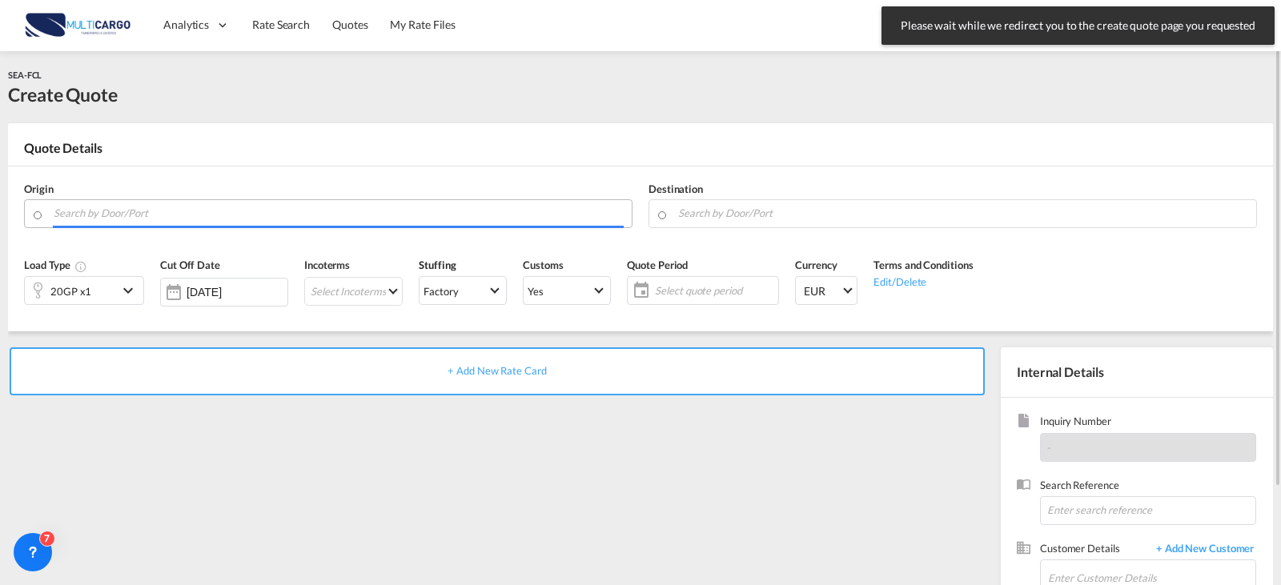
click at [242, 219] on input "Search by Door/Port" at bounding box center [339, 213] width 570 height 28
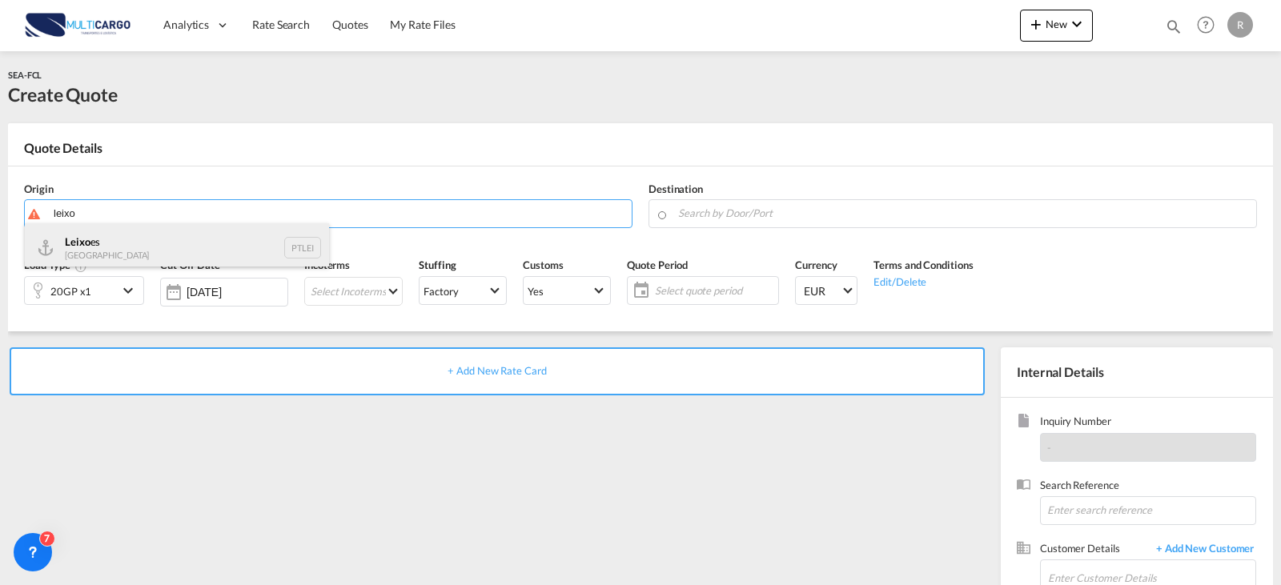
click at [137, 263] on div "Leixo es Portugal PTLEI" at bounding box center [177, 247] width 304 height 48
type input "Leixoes, PTLEI"
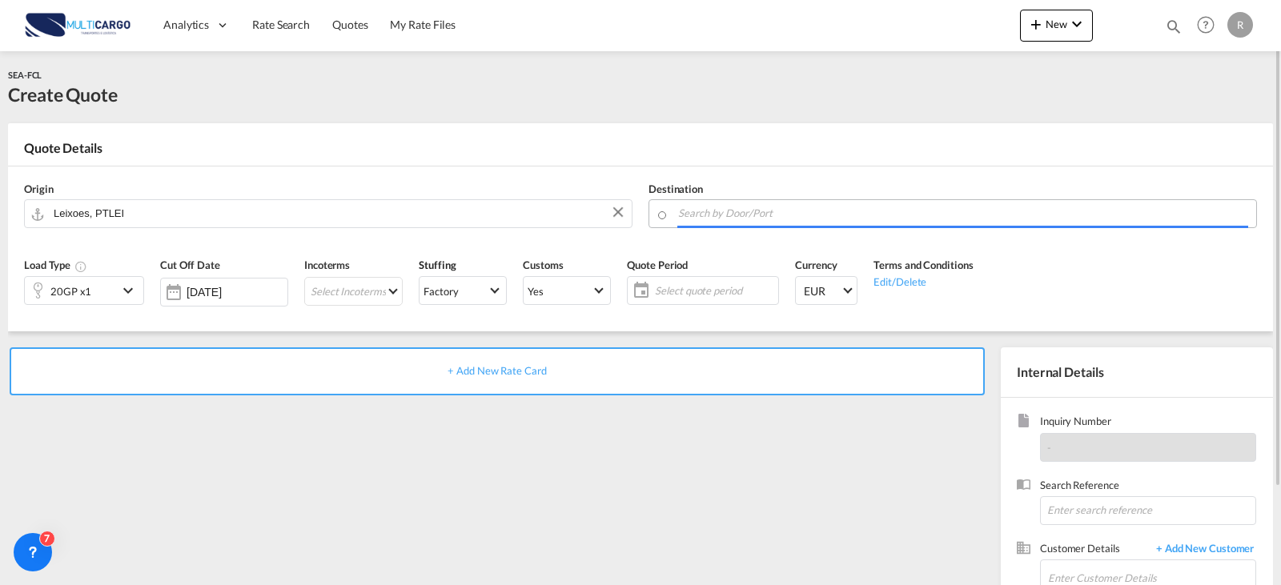
click at [768, 216] on input "Search by Door/Port" at bounding box center [963, 213] width 570 height 28
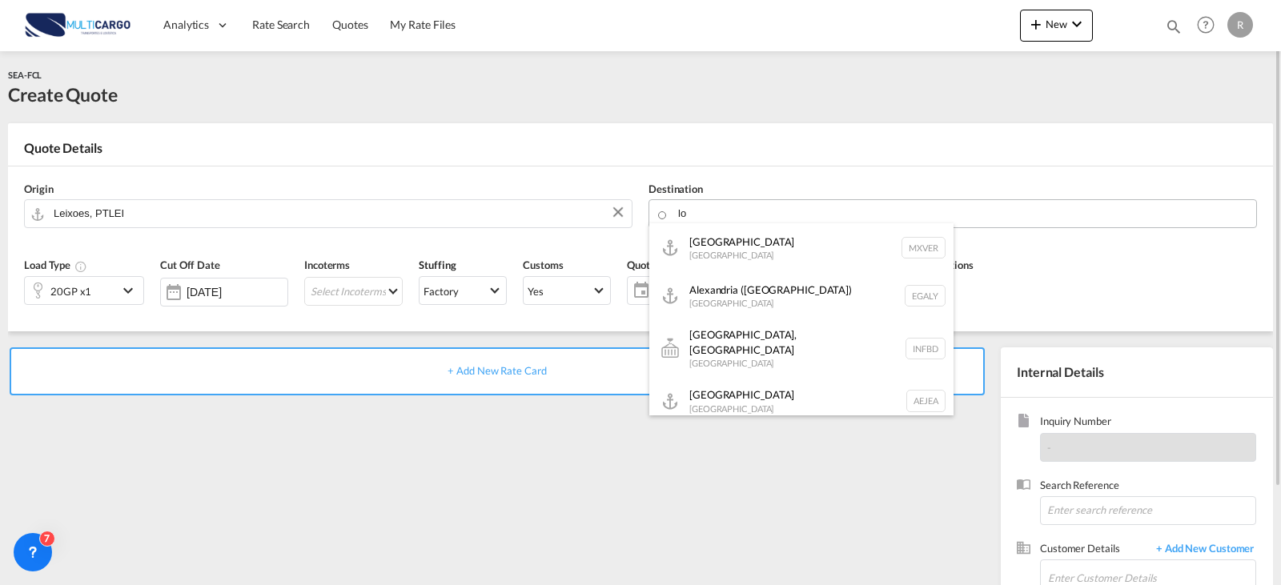
type input "l"
type input "a"
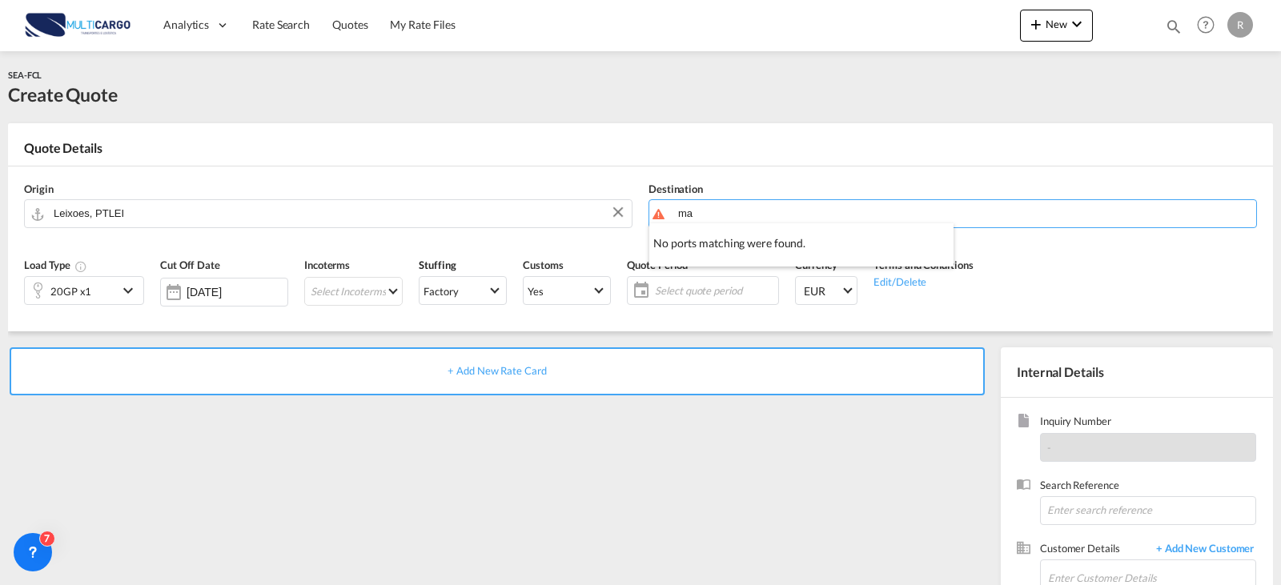
type input "m"
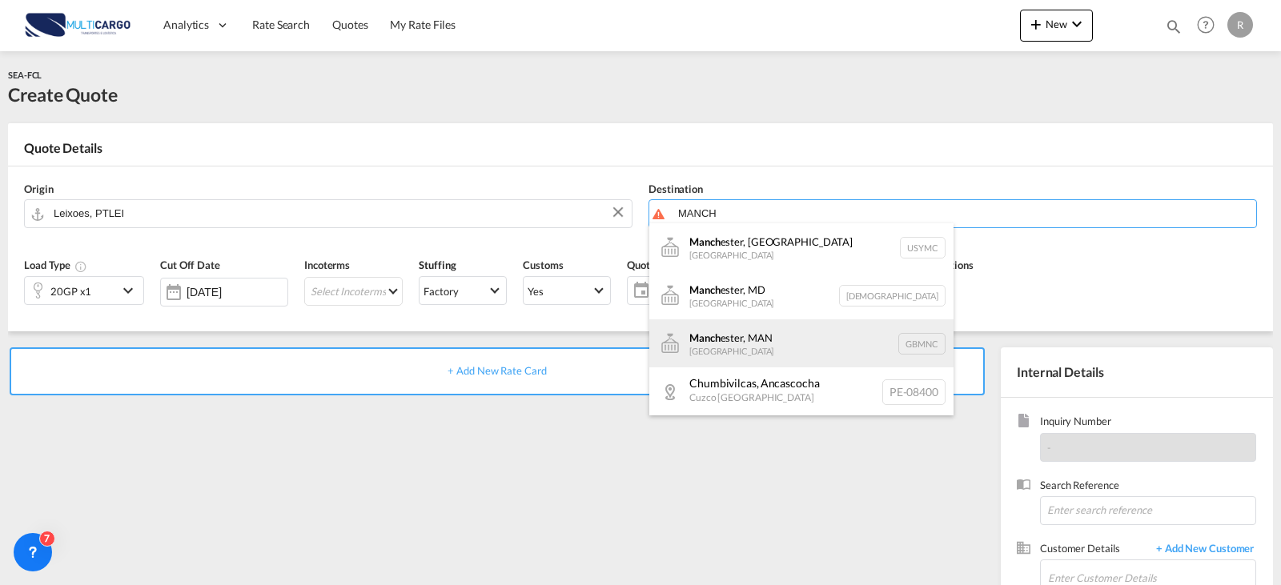
click at [797, 360] on div "Manch ester, MAN [GEOGRAPHIC_DATA] GBMNC" at bounding box center [801, 343] width 304 height 48
type input "[GEOGRAPHIC_DATA], [GEOGRAPHIC_DATA], GBMNC"
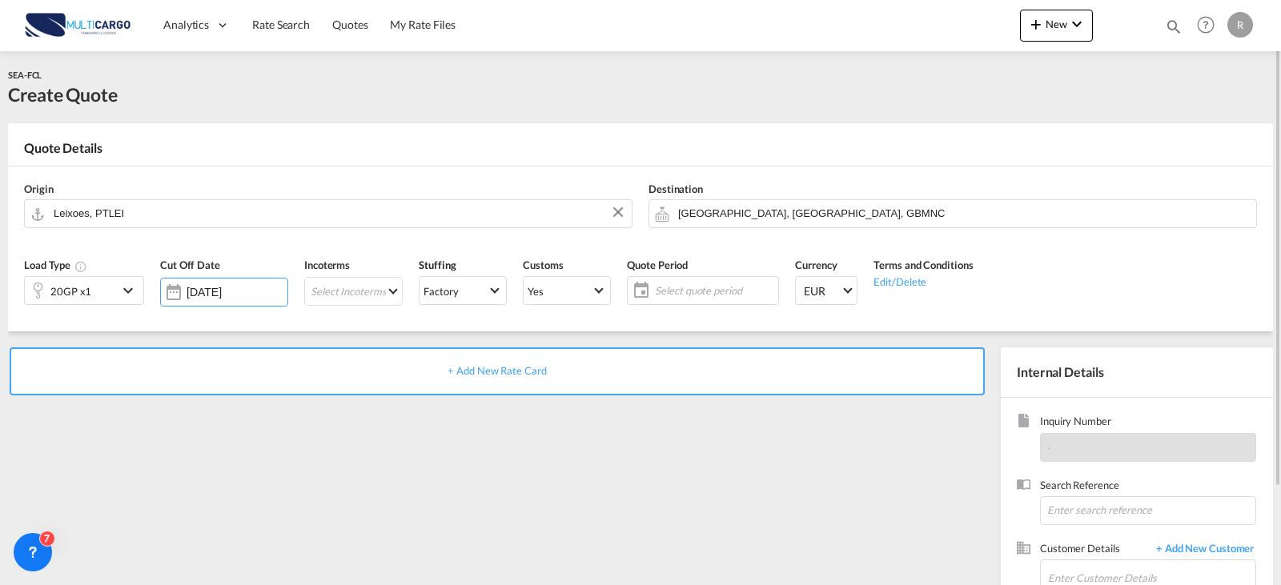
click at [98, 291] on div "20GP x1" at bounding box center [71, 290] width 93 height 27
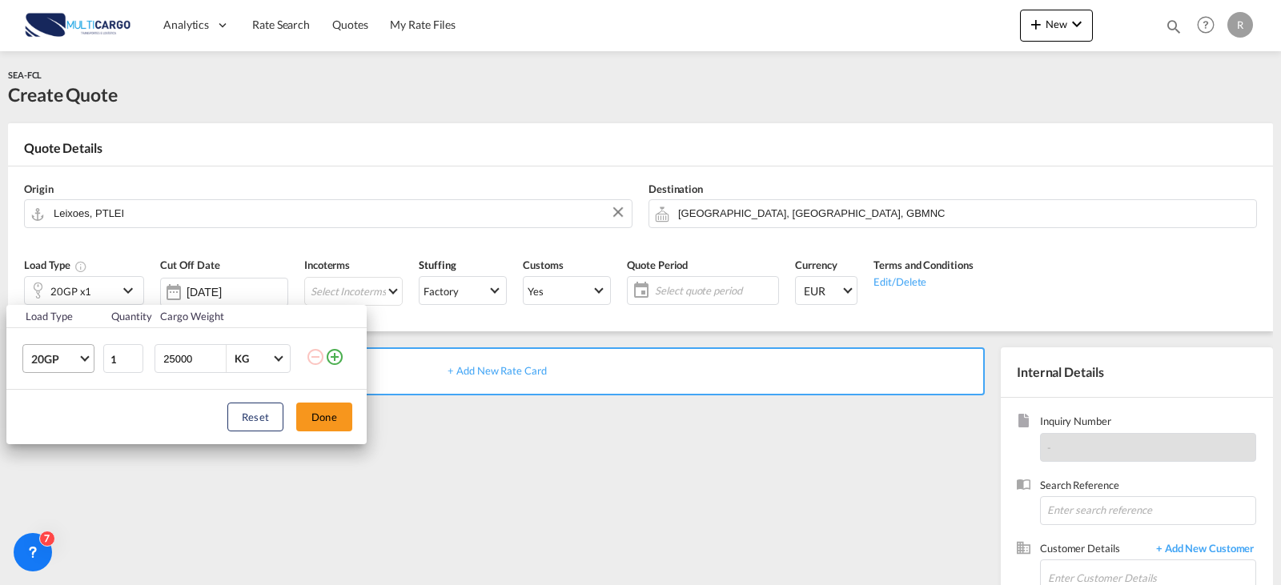
click at [84, 356] on span "Choose: \a20GP" at bounding box center [84, 357] width 9 height 9
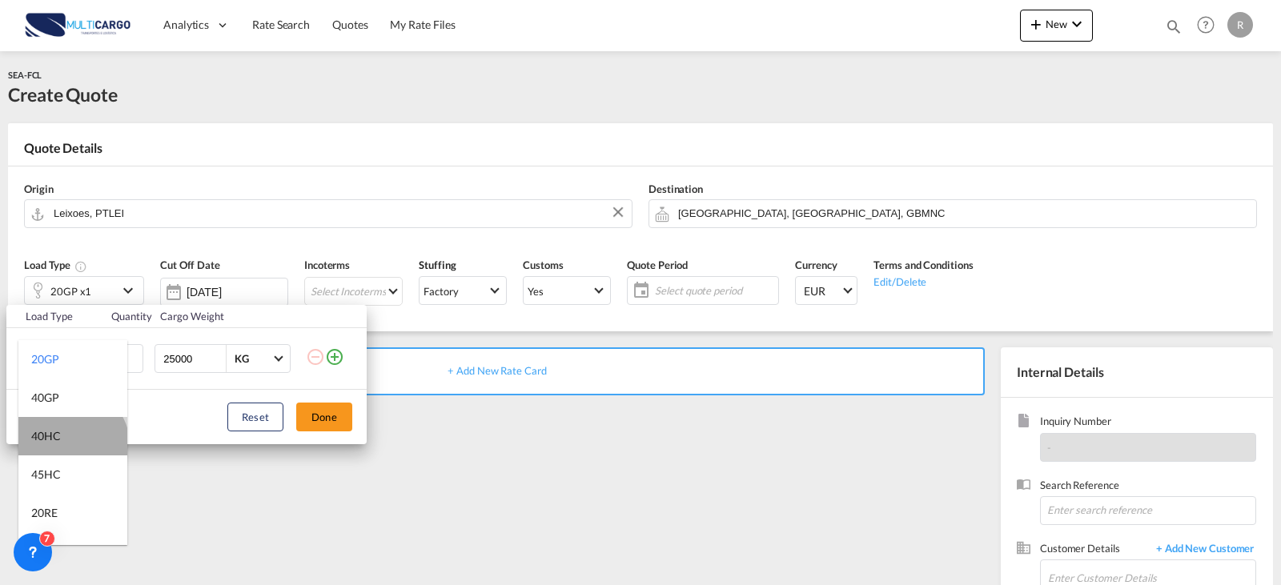
click at [70, 445] on md-option "40HC" at bounding box center [72, 436] width 109 height 38
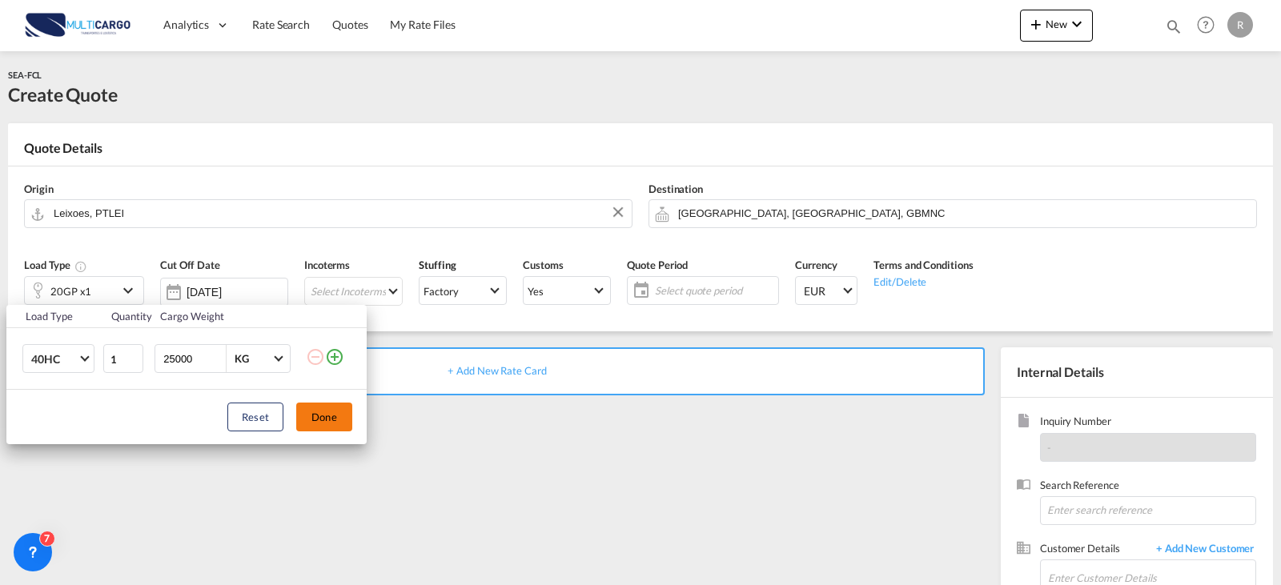
click at [335, 418] on button "Done" at bounding box center [324, 417] width 56 height 29
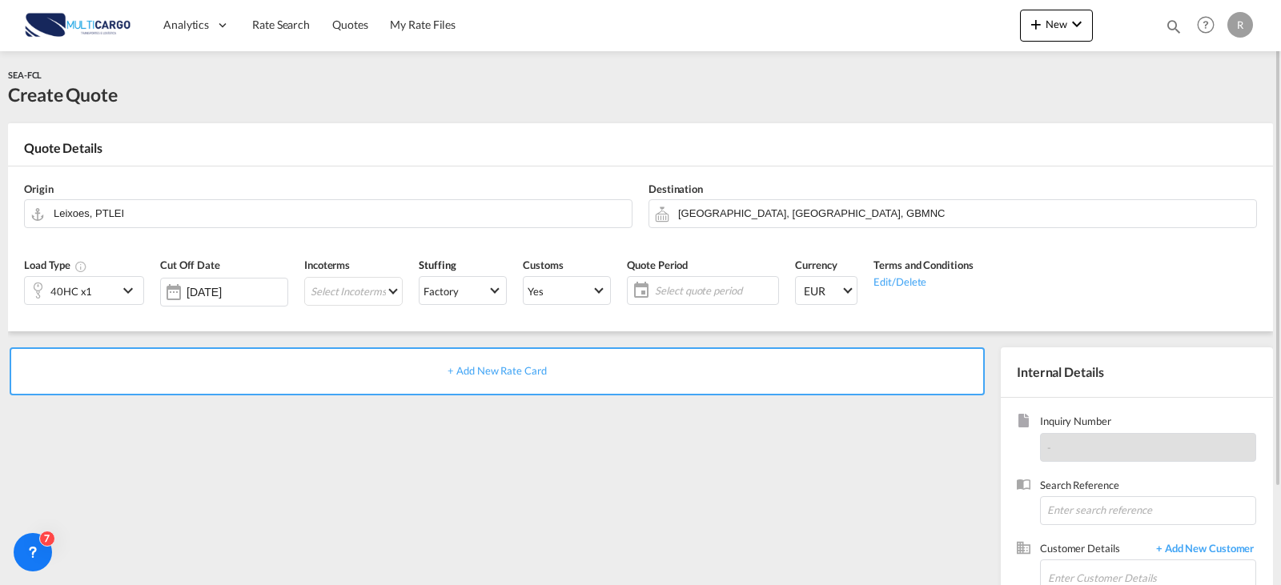
click at [708, 294] on span "Select quote period" at bounding box center [714, 290] width 119 height 14
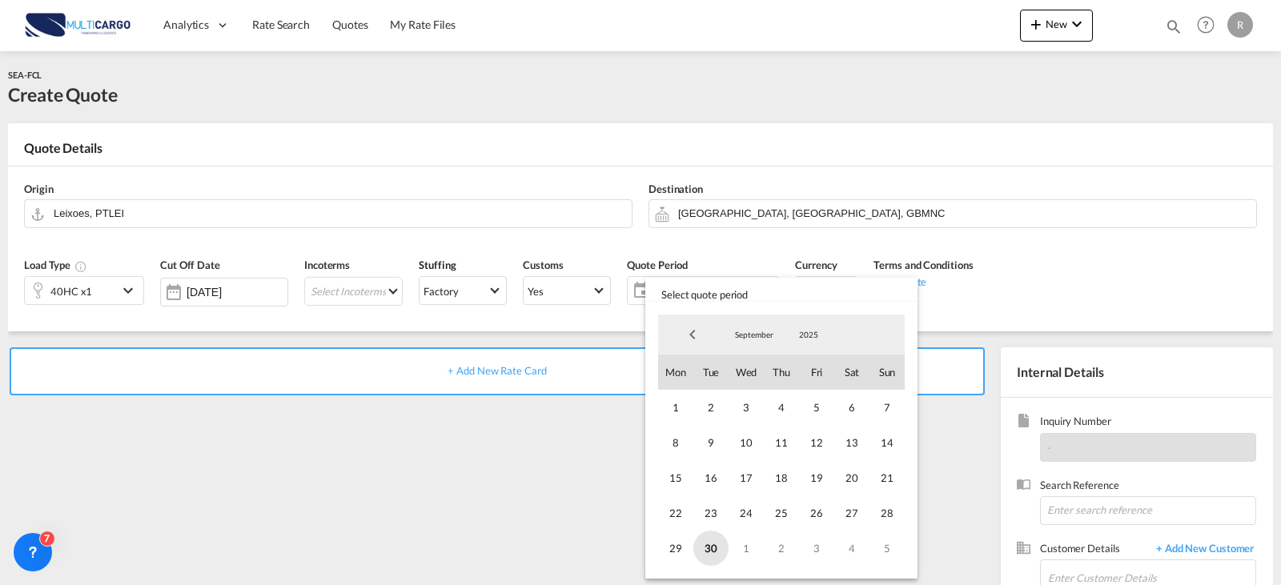
click at [718, 542] on span "30" at bounding box center [710, 548] width 35 height 35
click at [770, 333] on span "September" at bounding box center [753, 334] width 51 height 11
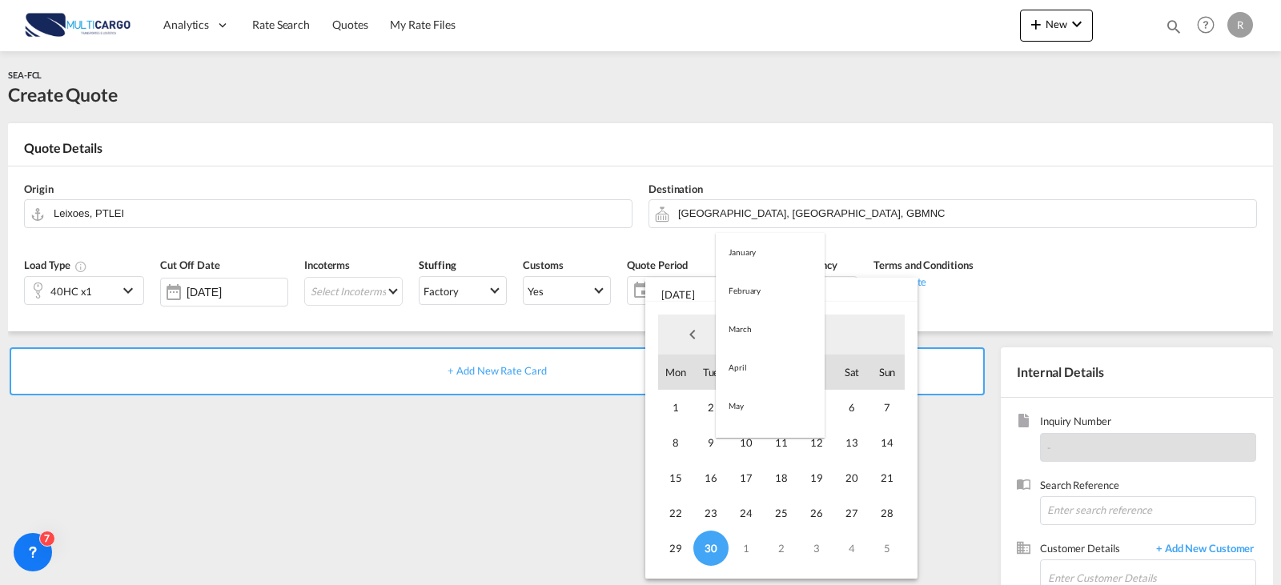
scroll to position [224, 0]
click at [755, 379] on md-option "October" at bounding box center [770, 374] width 109 height 38
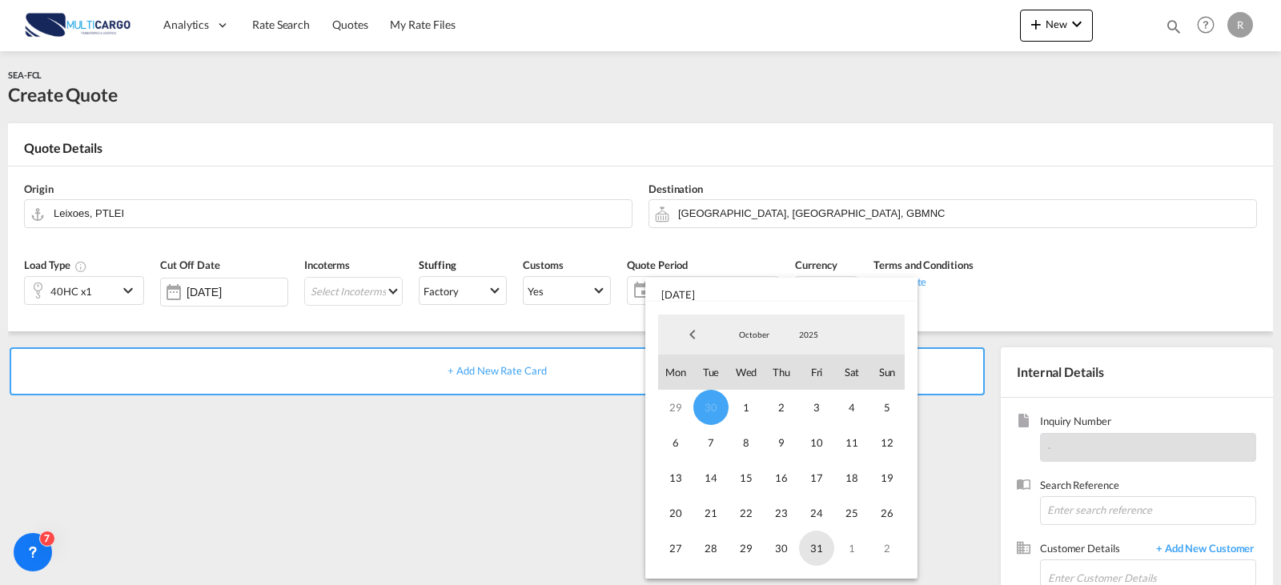
click at [819, 545] on span "31" at bounding box center [816, 548] width 35 height 35
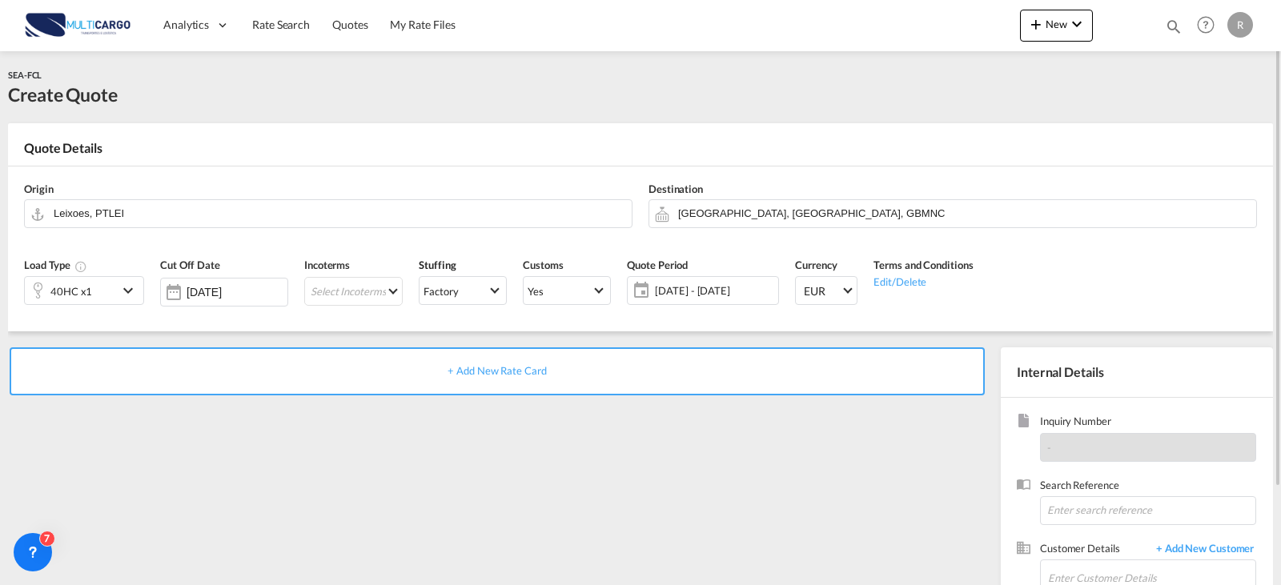
click at [587, 487] on div "+ Add New Rate Card" at bounding box center [500, 514] width 984 height 335
click at [372, 299] on md-select "Select Incoterms CFR - import Cost and Freight CIF - export Cost,Insurance and …" at bounding box center [353, 291] width 98 height 29
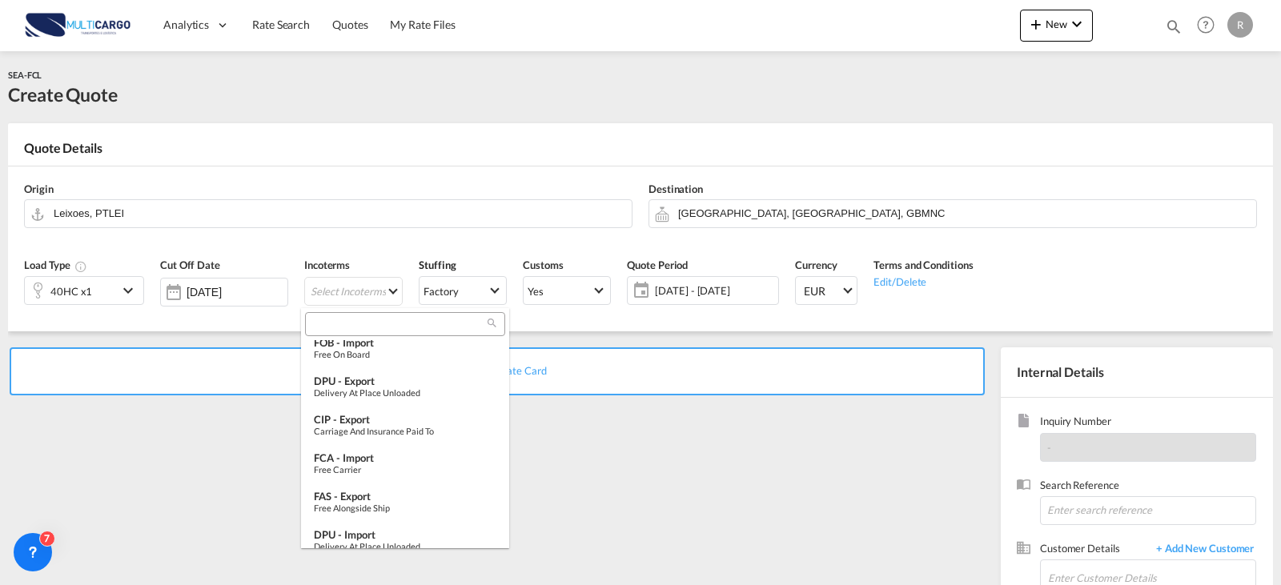
scroll to position [118, 0]
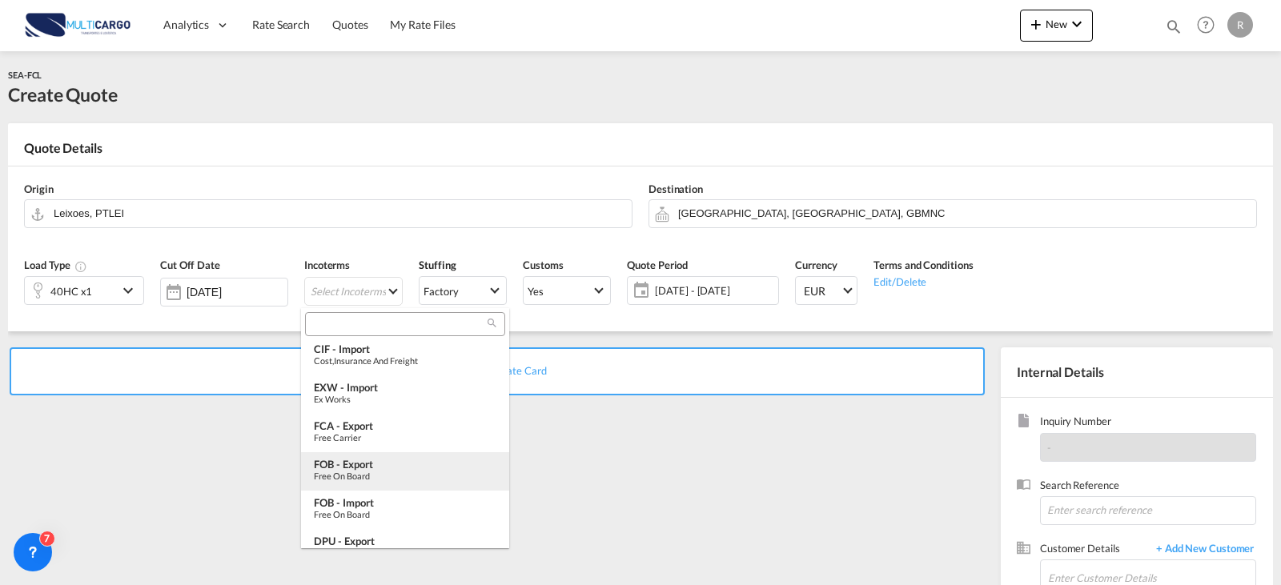
click at [415, 463] on div "FOB - export" at bounding box center [405, 464] width 182 height 13
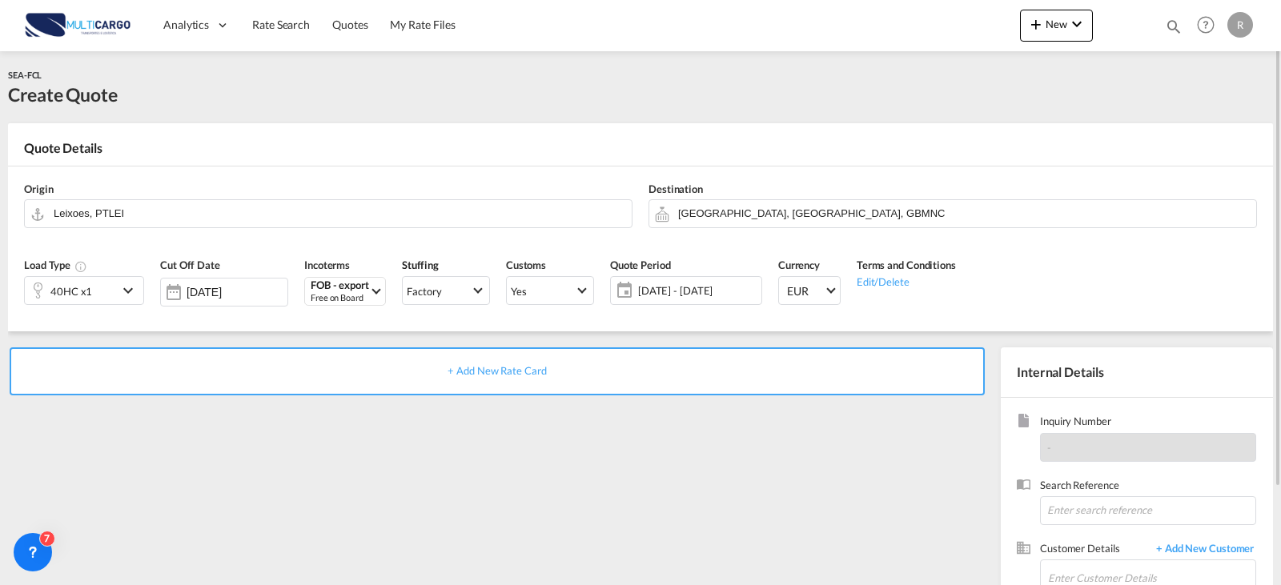
click at [720, 498] on div "+ Add New Rate Card" at bounding box center [500, 514] width 984 height 335
click at [525, 363] on div "+ Add New Rate Card" at bounding box center [497, 371] width 975 height 48
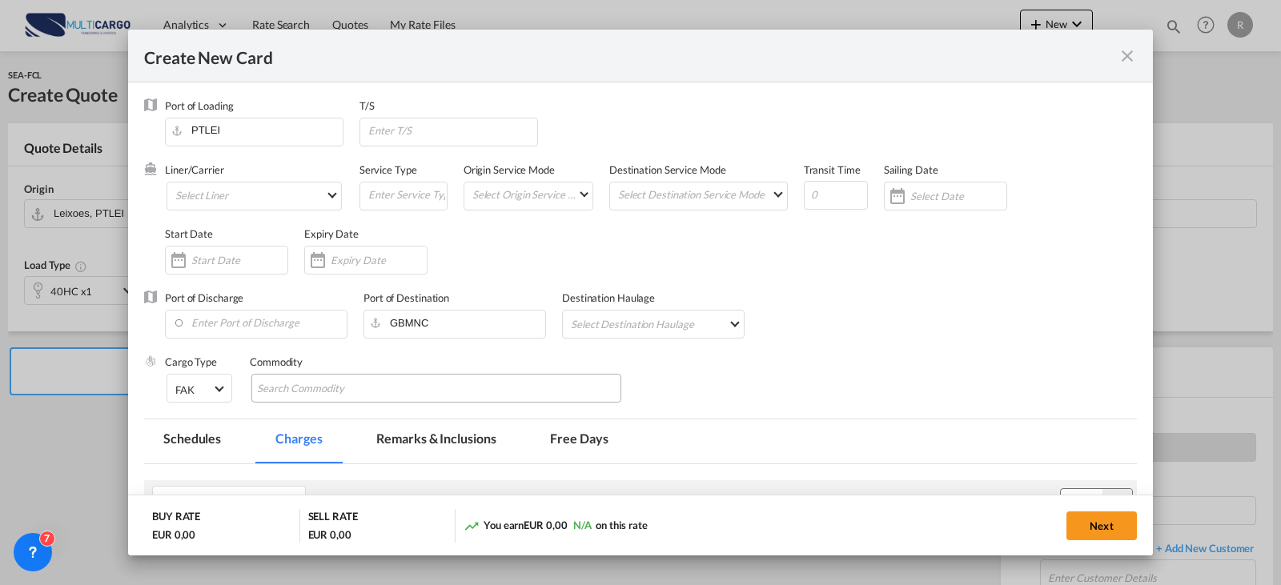
type input "Basic Ocean Freight"
select select "per equipment"
click at [334, 254] on input "Create New Card ..." at bounding box center [379, 260] width 96 height 13
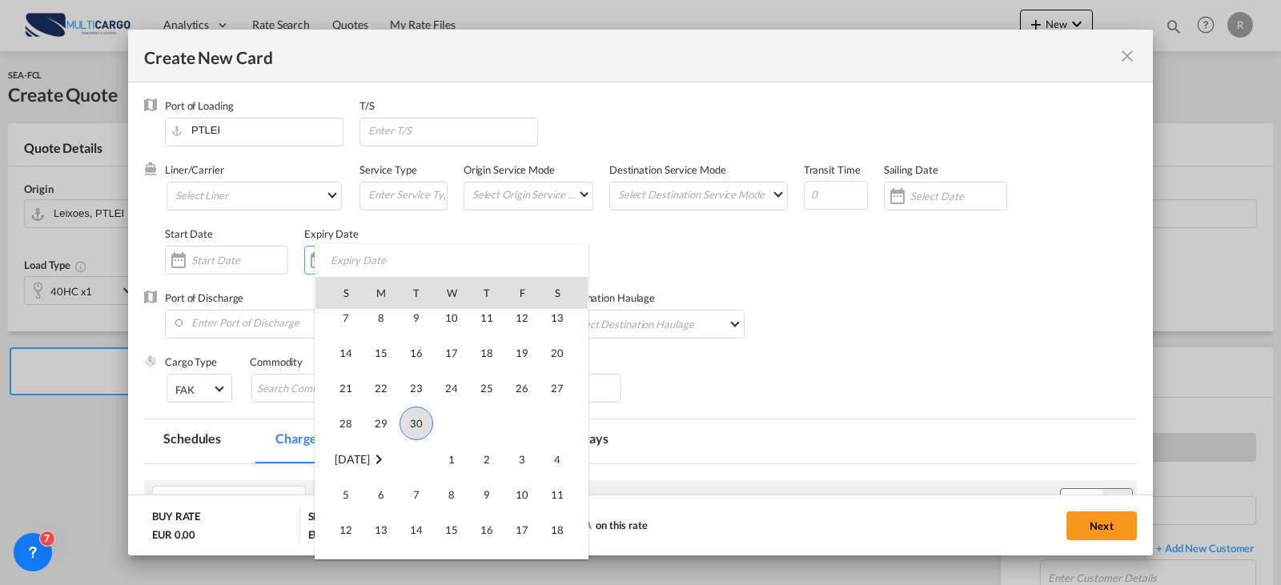
scroll to position [370906, 0]
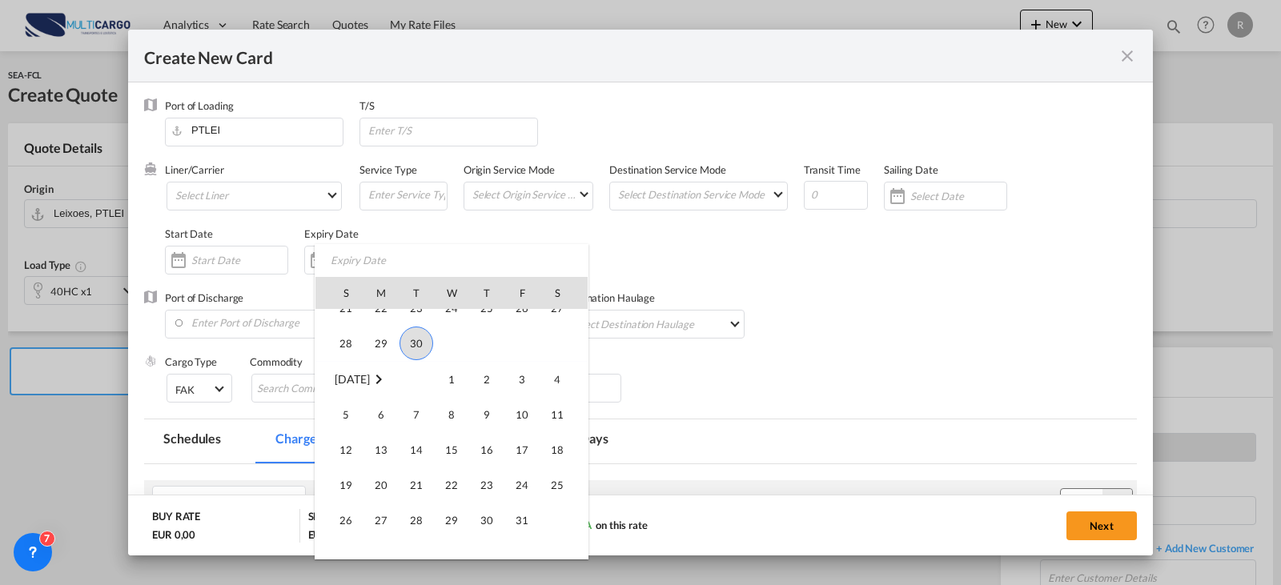
drag, startPoint x: 529, startPoint y: 518, endPoint x: 547, endPoint y: 510, distance: 20.1
click at [527, 515] on span "31" at bounding box center [522, 520] width 32 height 32
type input "[DATE]"
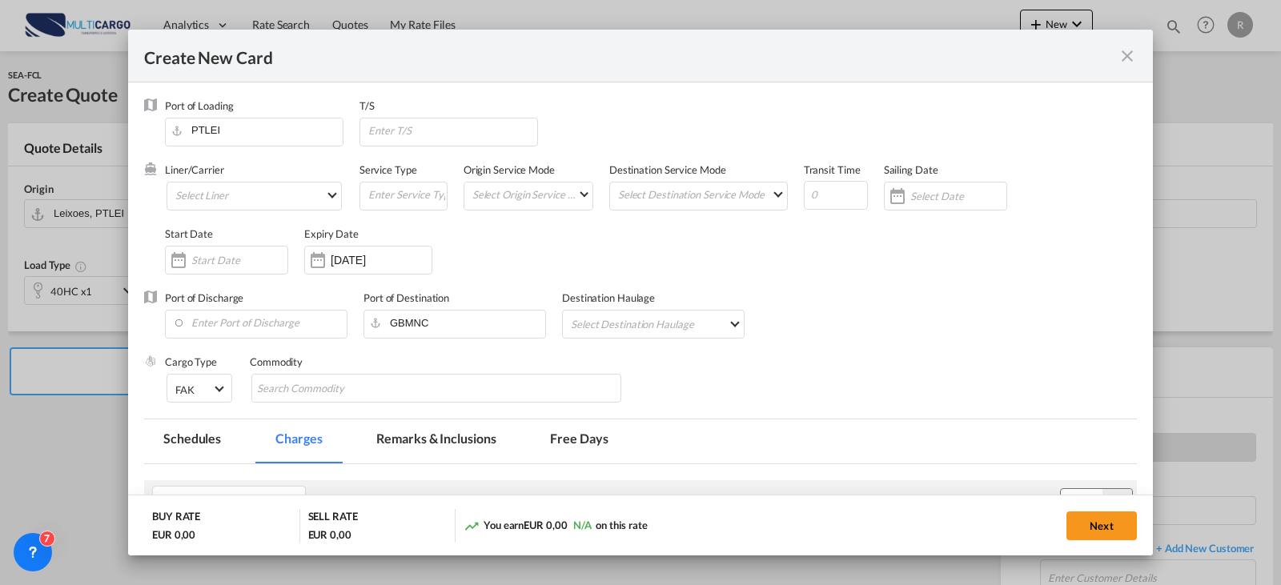
click at [887, 345] on div "Port of Discharge Port of Destination GBMNC Destination Haulage Select Destinat…" at bounding box center [640, 323] width 992 height 64
click at [761, 287] on div "Liner/Carrier Select Liner Atlantic Container Line (ACL) [PERSON_NAME] Transpor…" at bounding box center [651, 226] width 972 height 128
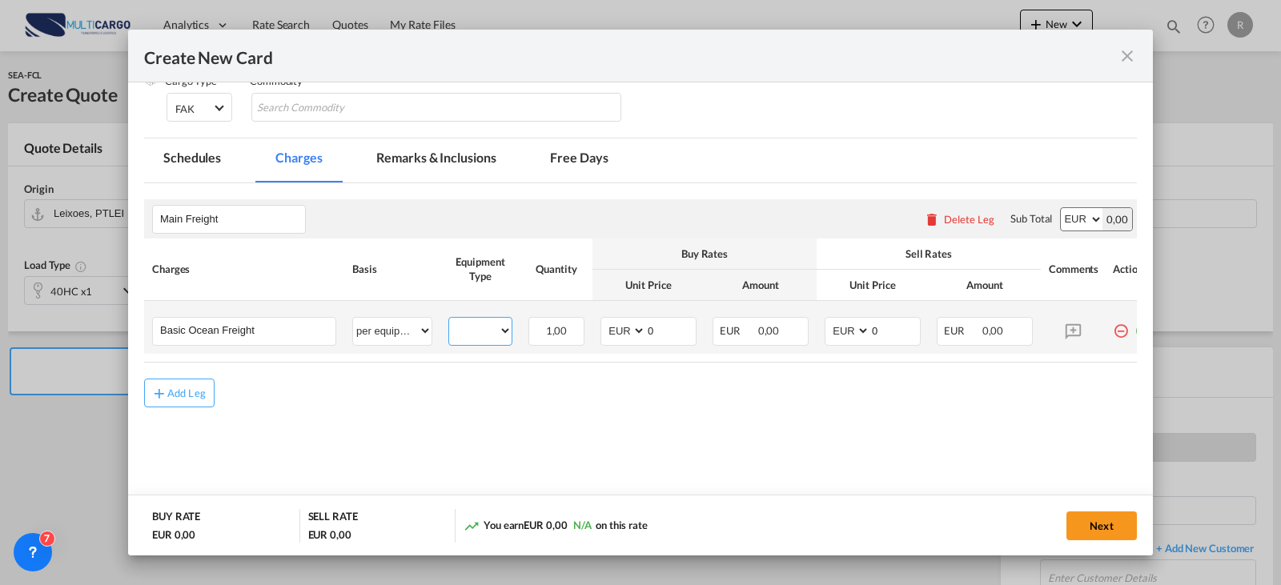
click at [477, 327] on select "40HC" at bounding box center [480, 331] width 62 height 22
select select "40HC"
click at [449, 320] on select "40HC" at bounding box center [480, 331] width 62 height 22
click at [164, 400] on md-icon "icon-plus md-link-fg s20" at bounding box center [159, 393] width 16 height 16
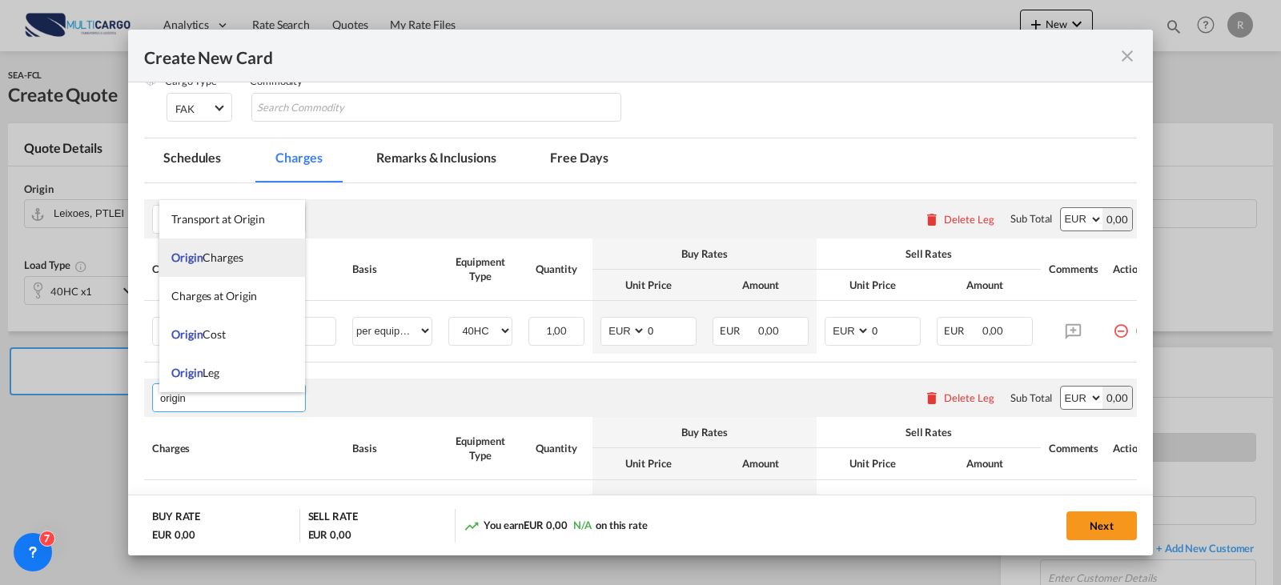
click at [237, 259] on span "Origin Charges" at bounding box center [207, 258] width 72 height 14
type input "Origin Charges"
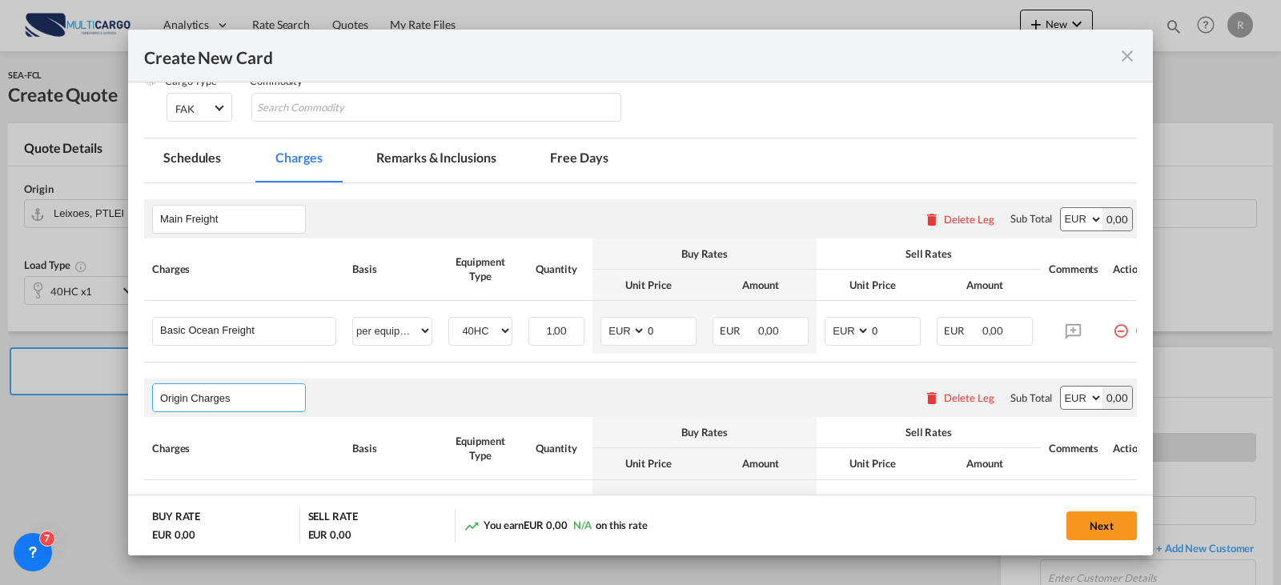
scroll to position [433, 0]
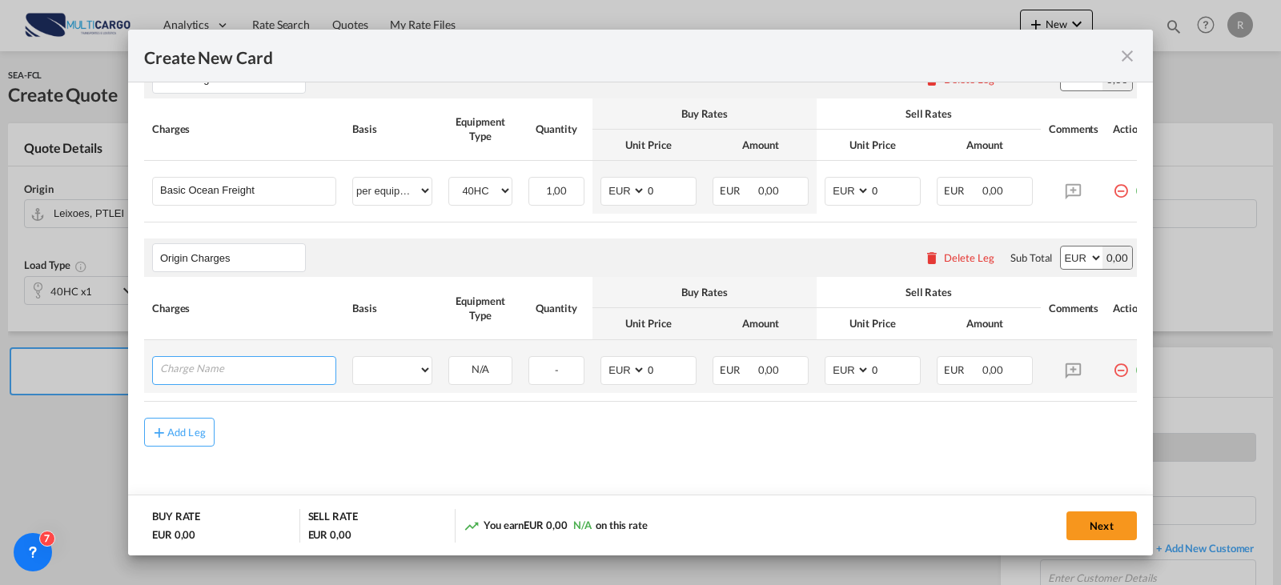
click at [235, 366] on input "Charge Name" at bounding box center [247, 369] width 175 height 24
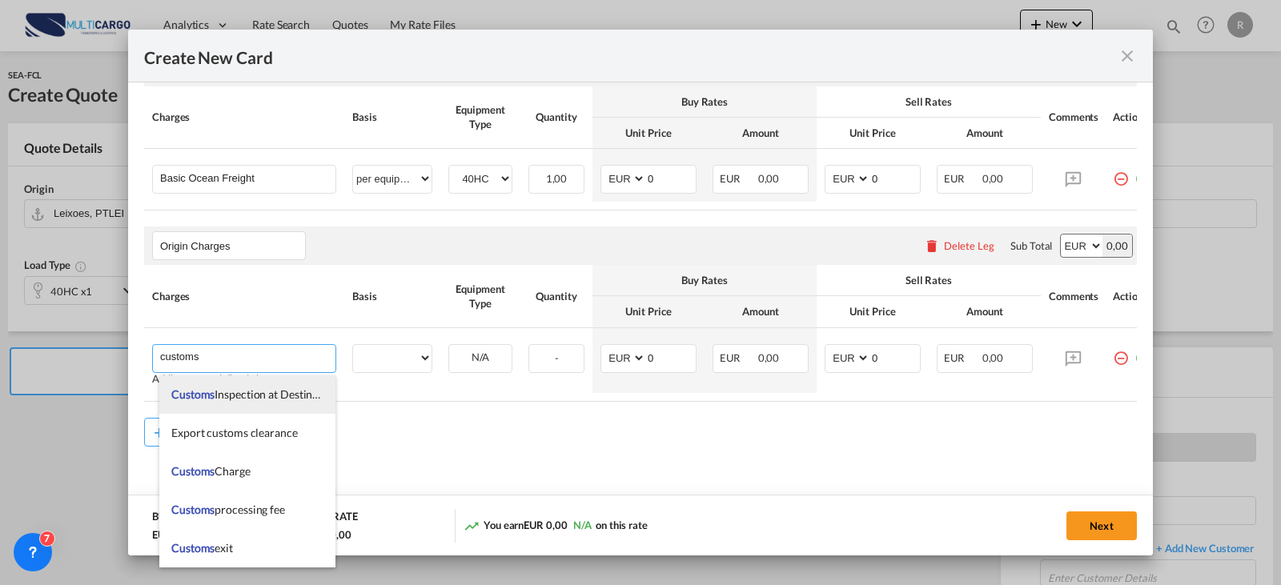
scroll to position [880, 0]
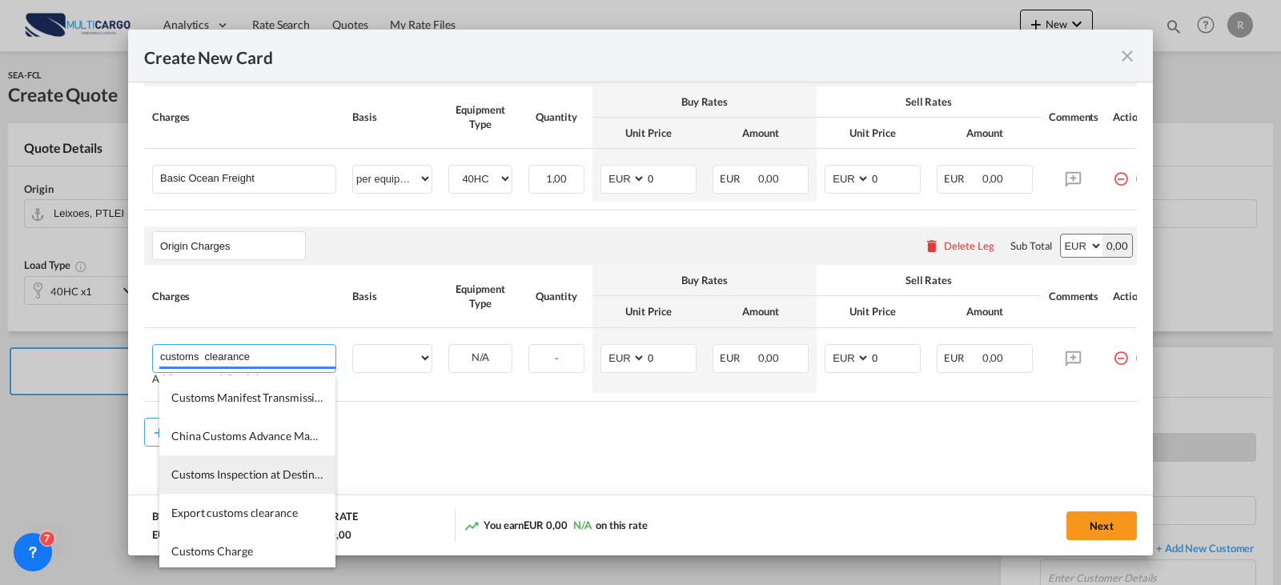
type input "customs clearance"
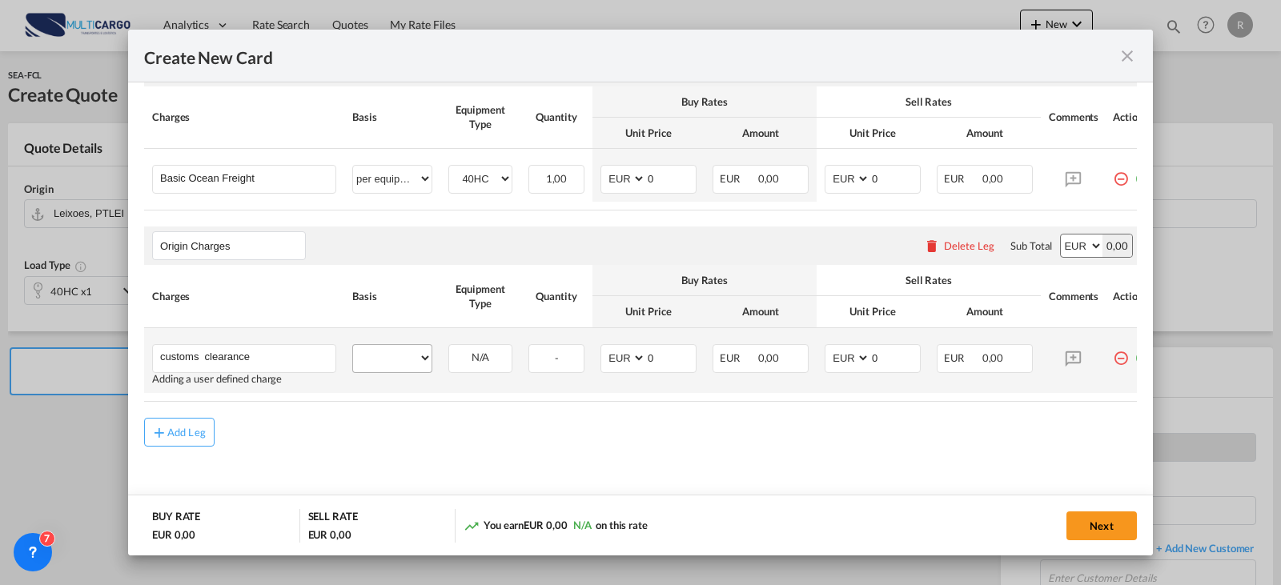
click at [405, 350] on div "per equipment per container per B/L per shipping bill per shipment per pallet p…" at bounding box center [392, 358] width 80 height 29
click at [425, 364] on select "per equipment per container per B/L per shipping bill per shipment per pallet p…" at bounding box center [392, 358] width 78 height 26
click at [411, 357] on select "per equipment per container per B/L per shipping bill per shipment per pallet p…" at bounding box center [392, 358] width 78 height 26
select select "per clearance"
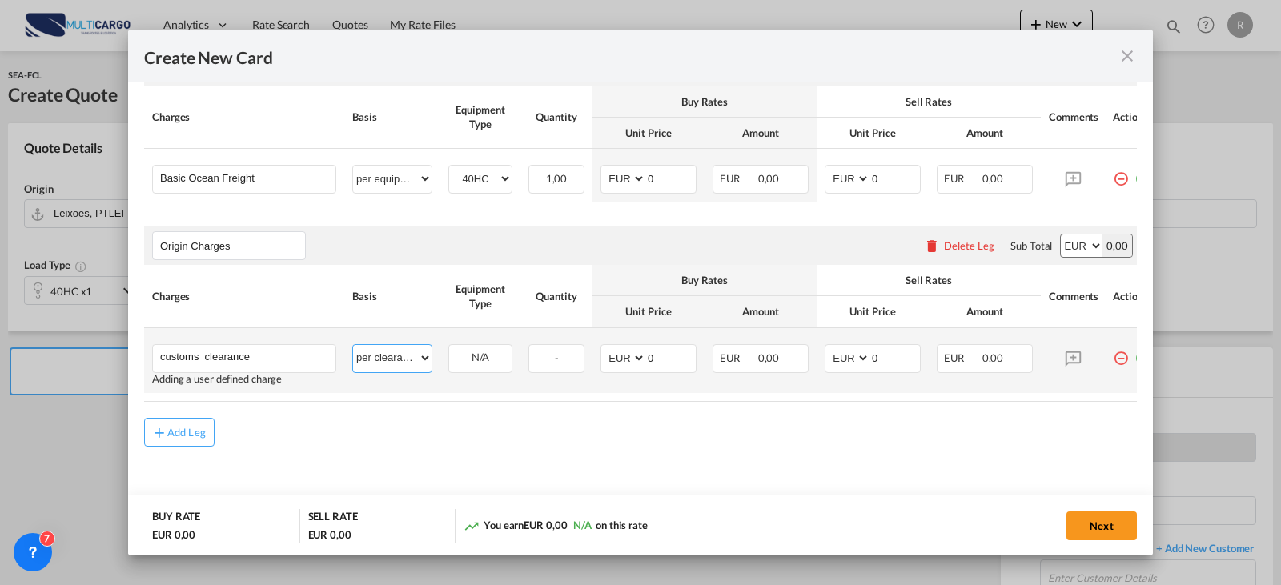
click at [353, 345] on select "per equipment per container per B/L per shipping bill per shipment per pallet p…" at bounding box center [392, 358] width 78 height 26
type input "85"
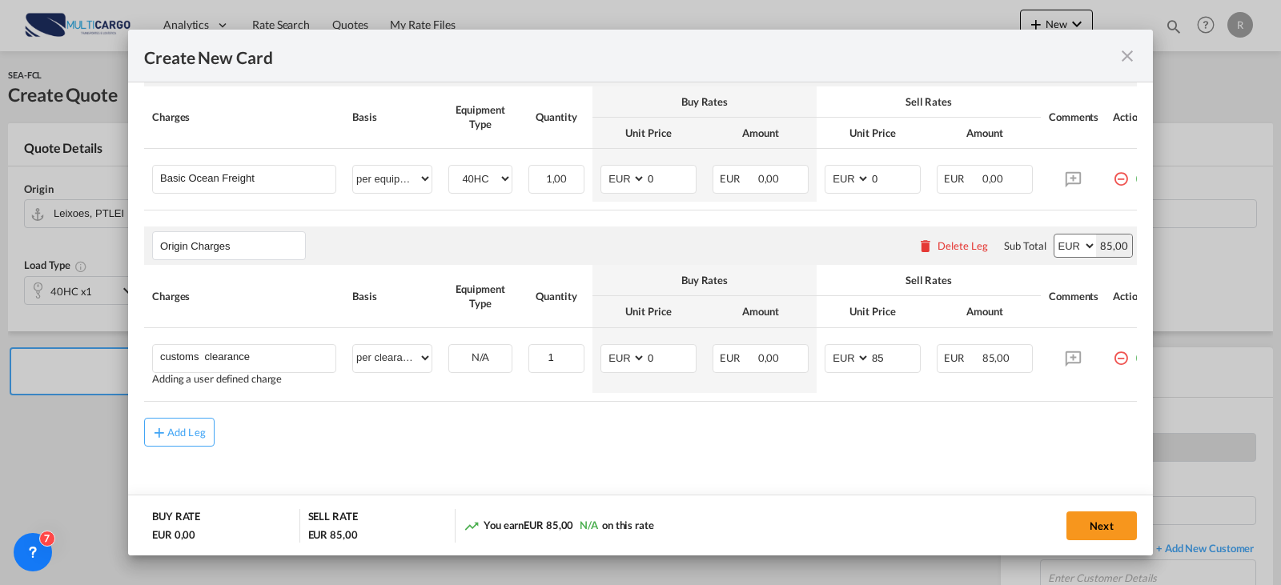
drag, startPoint x: 1076, startPoint y: 394, endPoint x: 1129, endPoint y: 394, distance: 52.8
click at [1129, 394] on md-dialog-content "Port of Loading PTLEI T/S Liner/Carrier Select Liner Atlantic Container Line (A…" at bounding box center [640, 319] width 1024 height 474
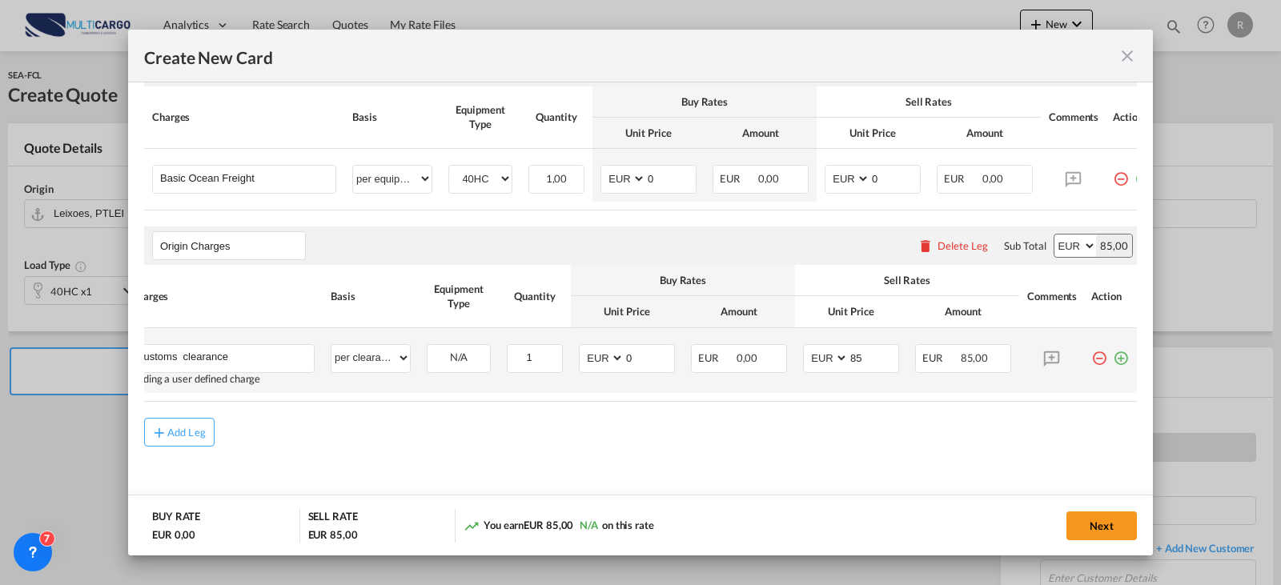
click at [1114, 350] on md-icon "icon-plus-circle-outline green-400-fg" at bounding box center [1121, 352] width 16 height 16
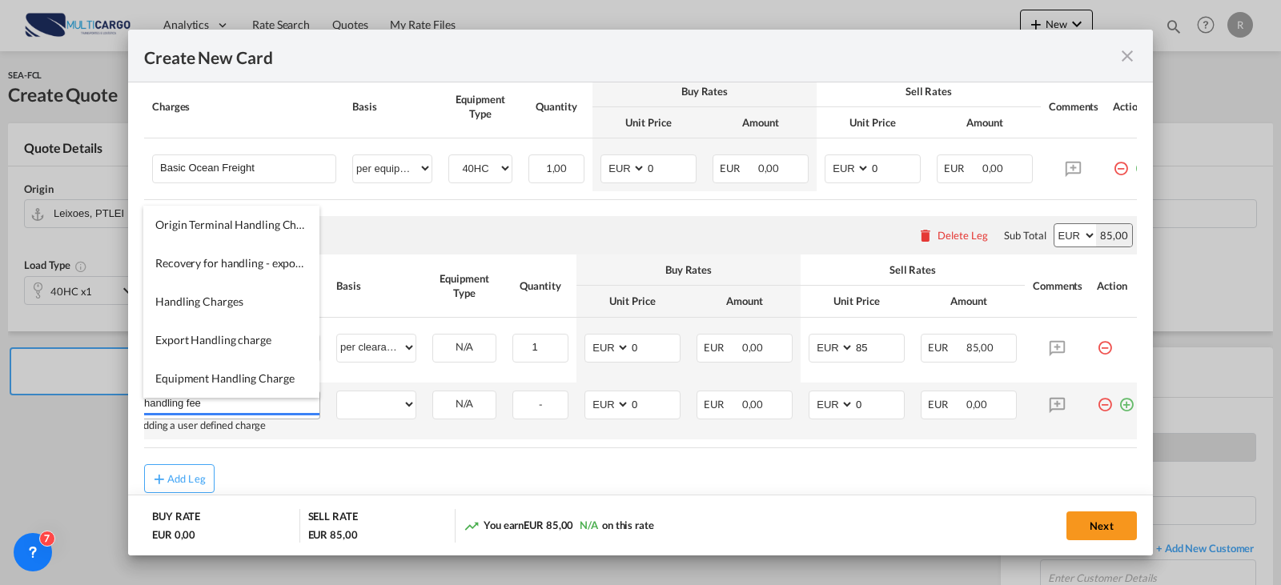
type input "handling fee"
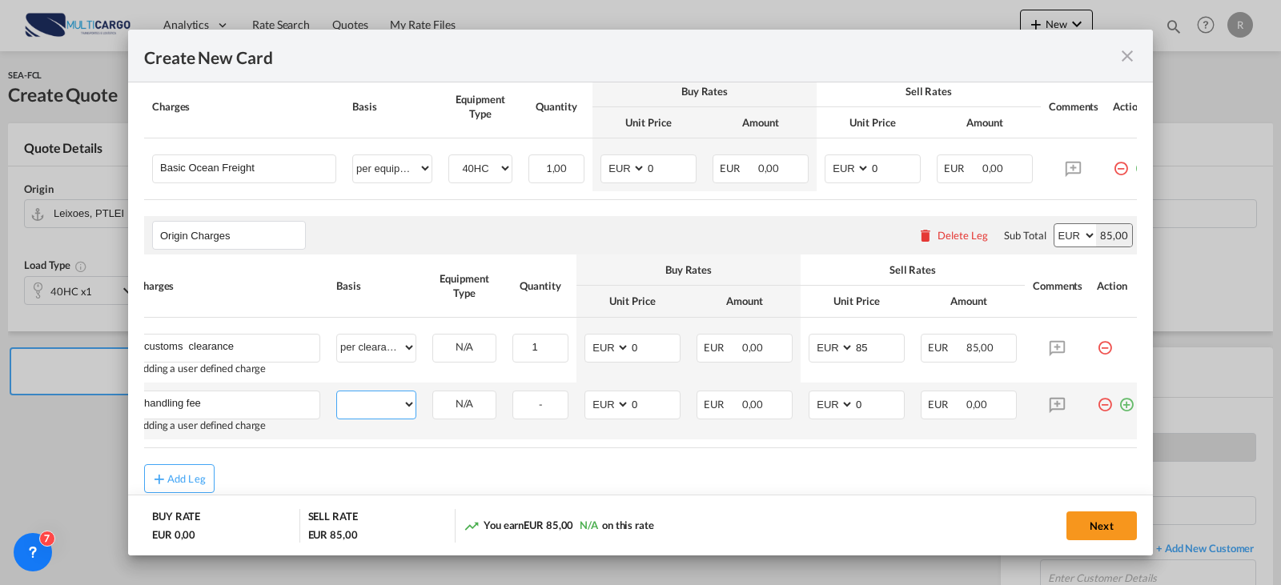
click at [393, 400] on select "per equipment per container per B/L per shipping bill per shipment per pallet p…" at bounding box center [376, 404] width 78 height 26
select select "per shipment"
click at [337, 397] on select "per equipment per container per B/L per shipping bill per shipment per pallet p…" at bounding box center [376, 404] width 78 height 26
click at [874, 414] on input "0" at bounding box center [879, 403] width 50 height 24
type input "25"
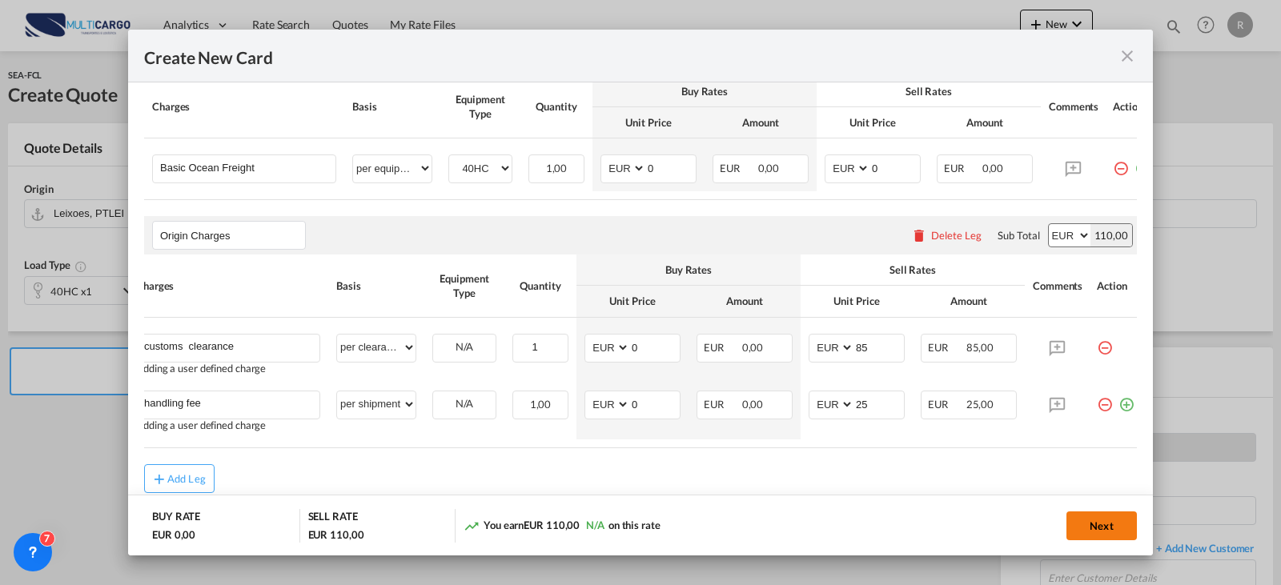
click at [1104, 527] on button "Next" at bounding box center [1101, 525] width 70 height 29
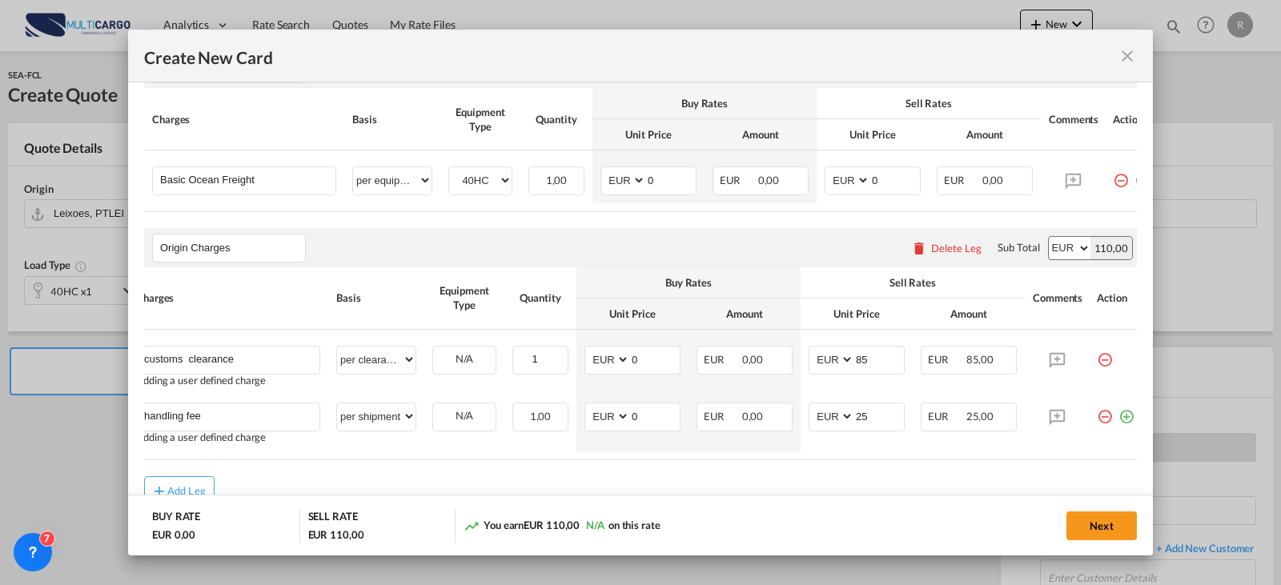
scroll to position [0, 0]
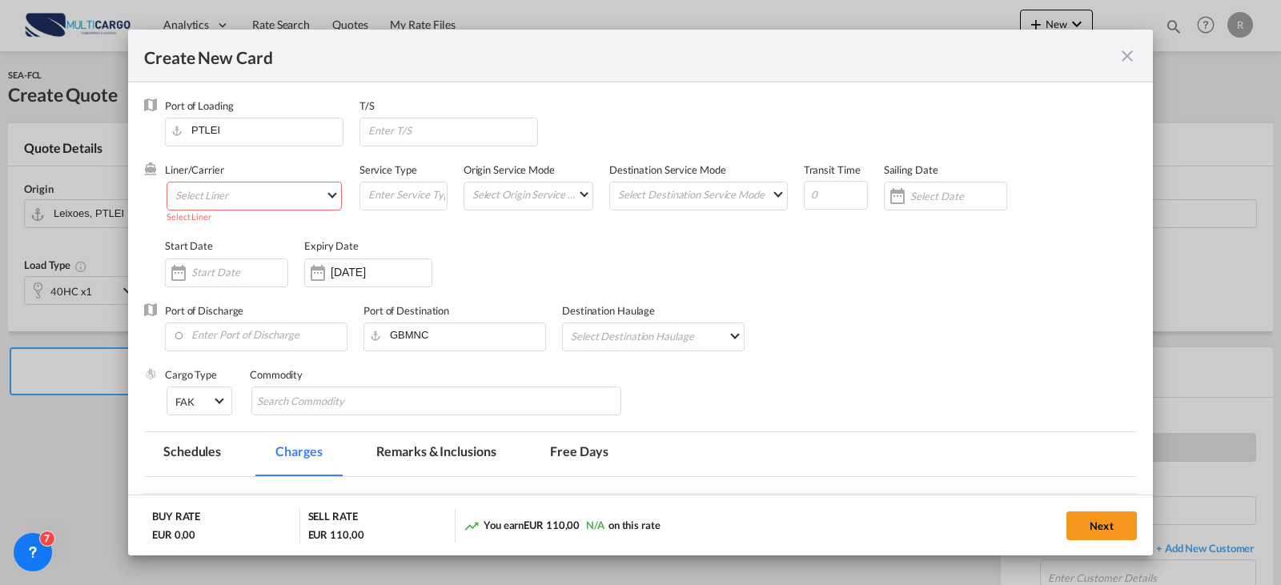
click at [273, 214] on div "Select Liner" at bounding box center [253, 216] width 175 height 12
click at [276, 198] on md-select "Select Liner Atlantic Container Line (ACL) [PERSON_NAME] Transport ([GEOGRAPHIC…" at bounding box center [253, 196] width 175 height 29
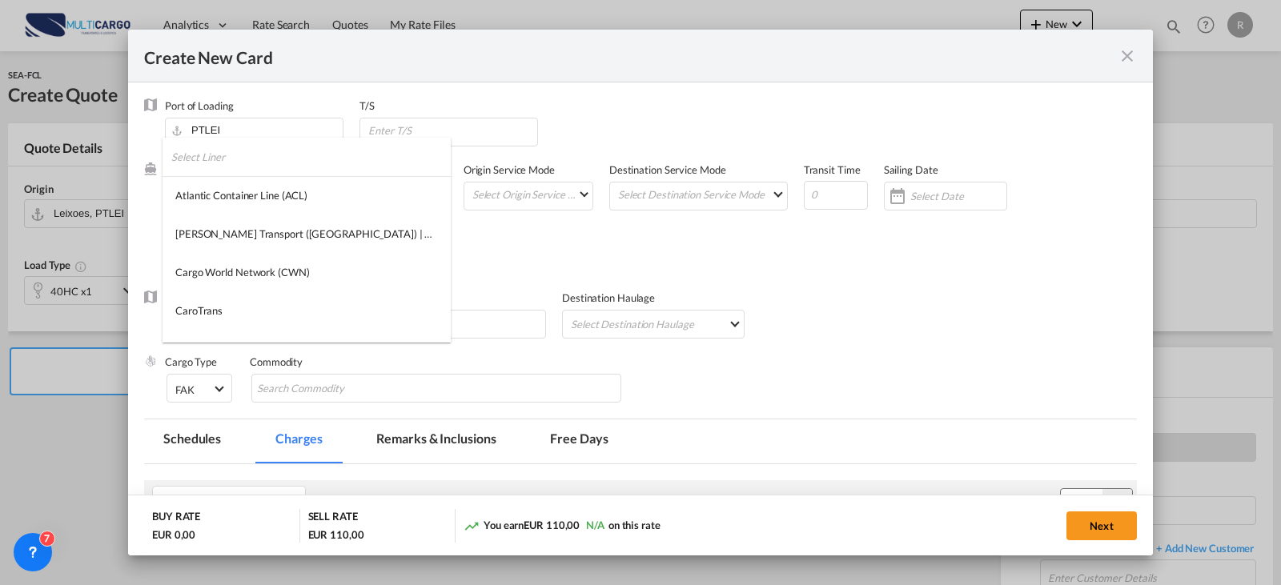
type md-option "275"
type md-option "2"
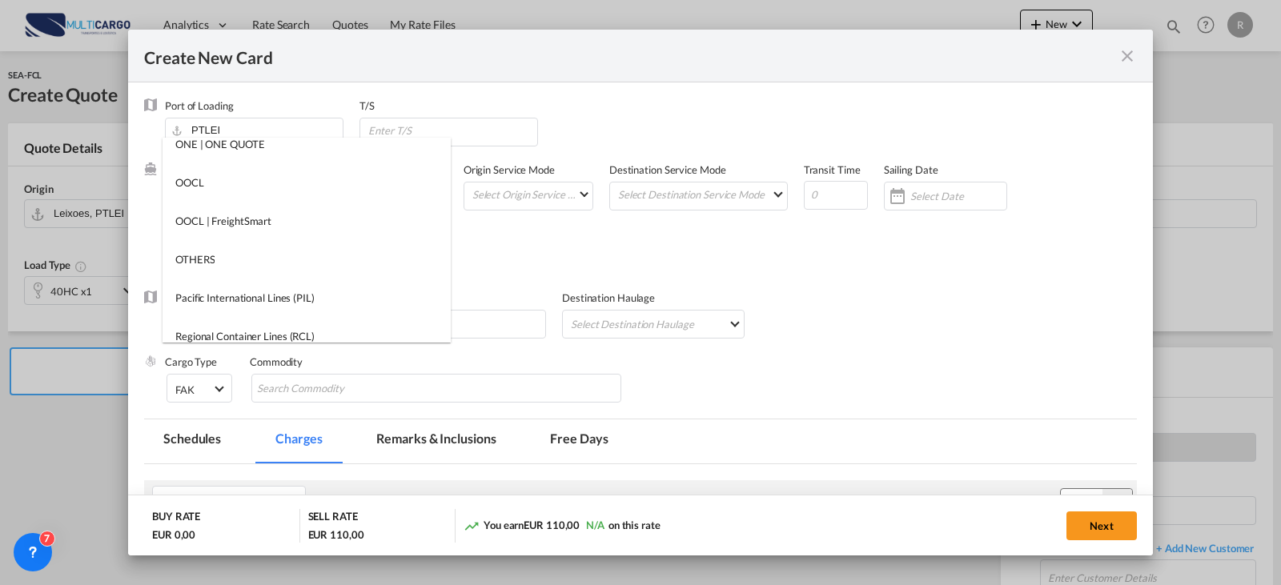
scroll to position [1937, 0]
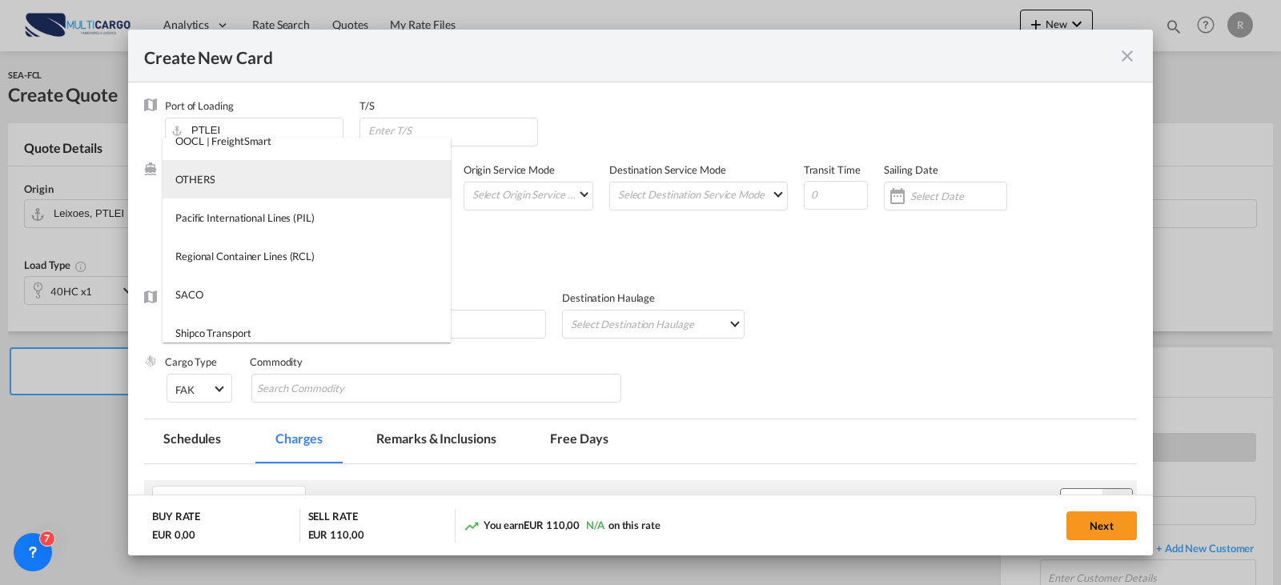
click at [257, 185] on md-option "OTHERS" at bounding box center [306, 179] width 288 height 38
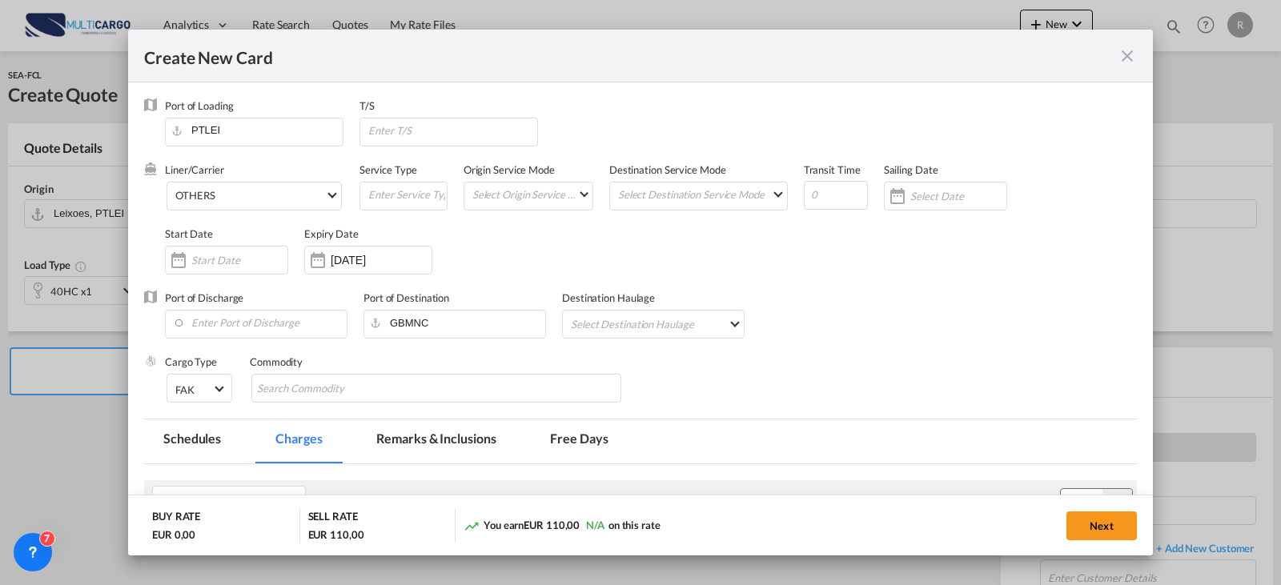
click at [782, 290] on div "Liner/Carrier OTHERS Service Type Origin Service Mode Select Origin Service Mod…" at bounding box center [651, 226] width 972 height 128
click at [1121, 542] on div "Next" at bounding box center [948, 525] width 378 height 33
click at [1121, 526] on button "Next" at bounding box center [1101, 525] width 70 height 29
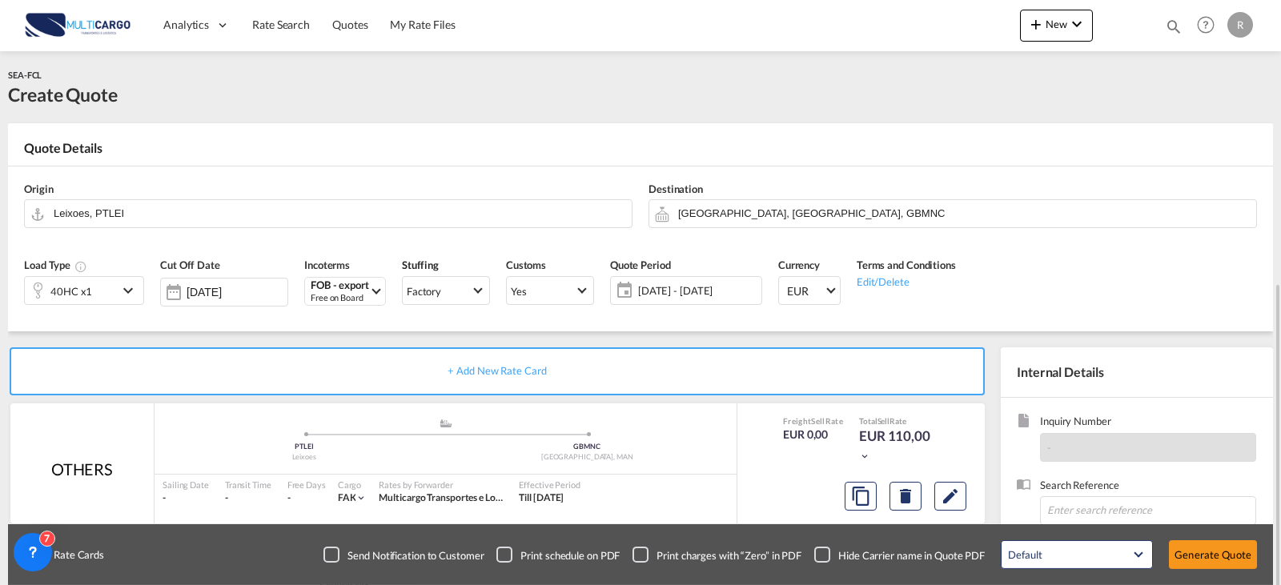
scroll to position [160, 0]
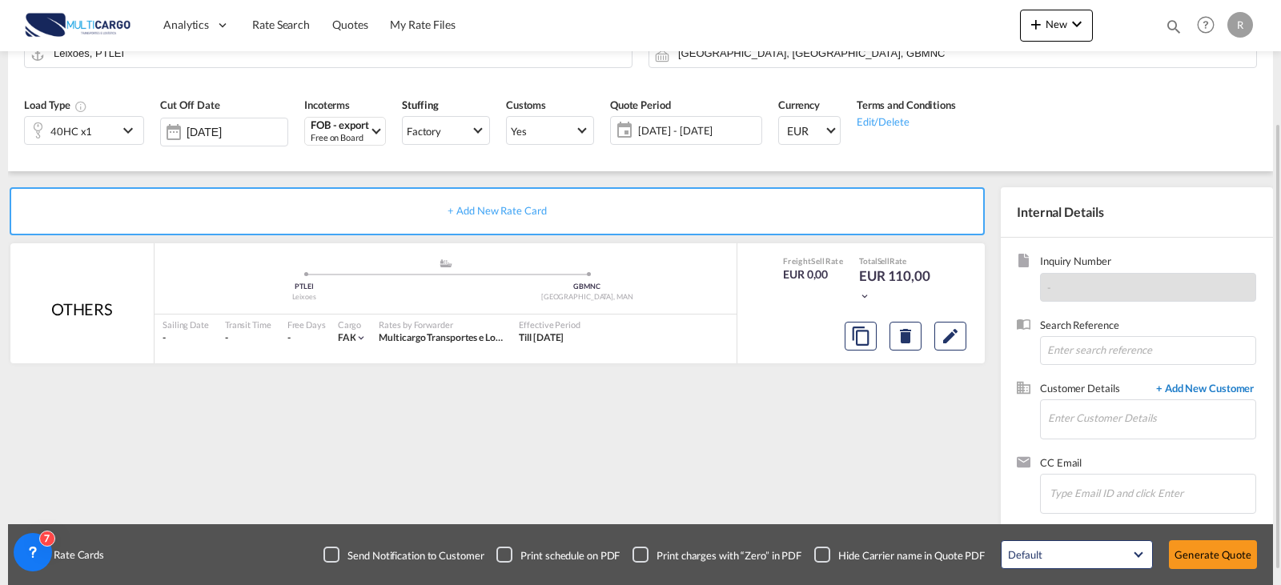
click at [1174, 399] on md-input-container "Enter Customer Details" at bounding box center [1148, 419] width 216 height 40
click at [1179, 389] on span "+ Add New Customer" at bounding box center [1202, 390] width 108 height 18
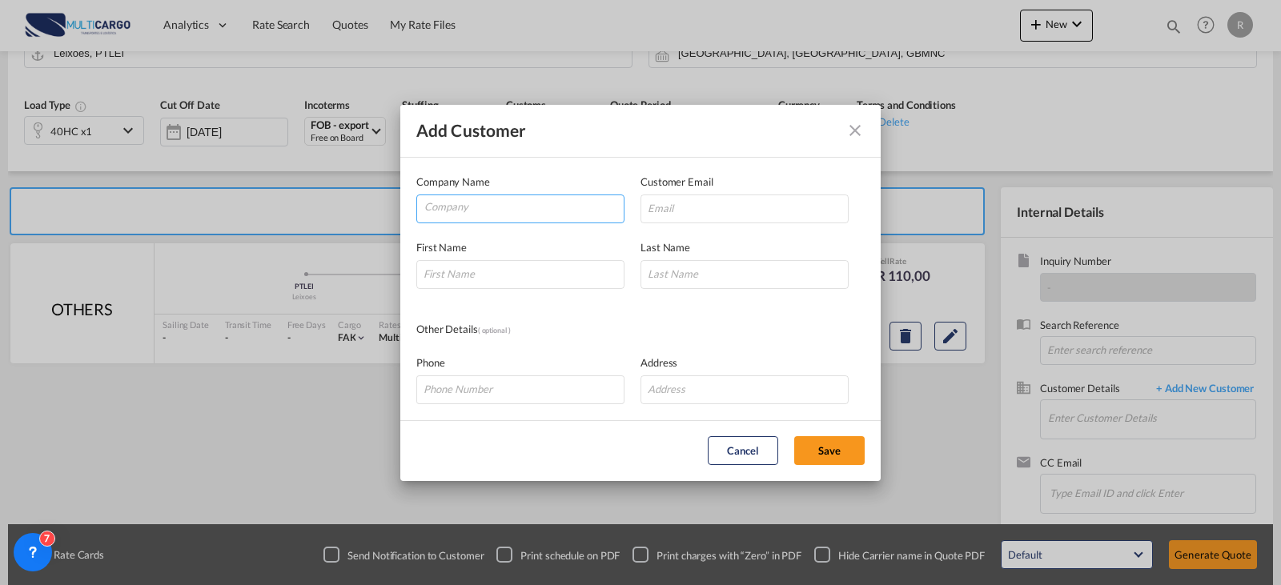
click at [482, 198] on input "Company" at bounding box center [523, 207] width 199 height 24
paste input "Cargo Overseas Ltd"
type input "Cargo Overseas Ltd"
click at [692, 218] on input "Add Customer Company ..." at bounding box center [744, 208] width 208 height 29
paste input "[PERSON_NAME] <[EMAIL_ADDRESS][DOMAIN_NAME]>"
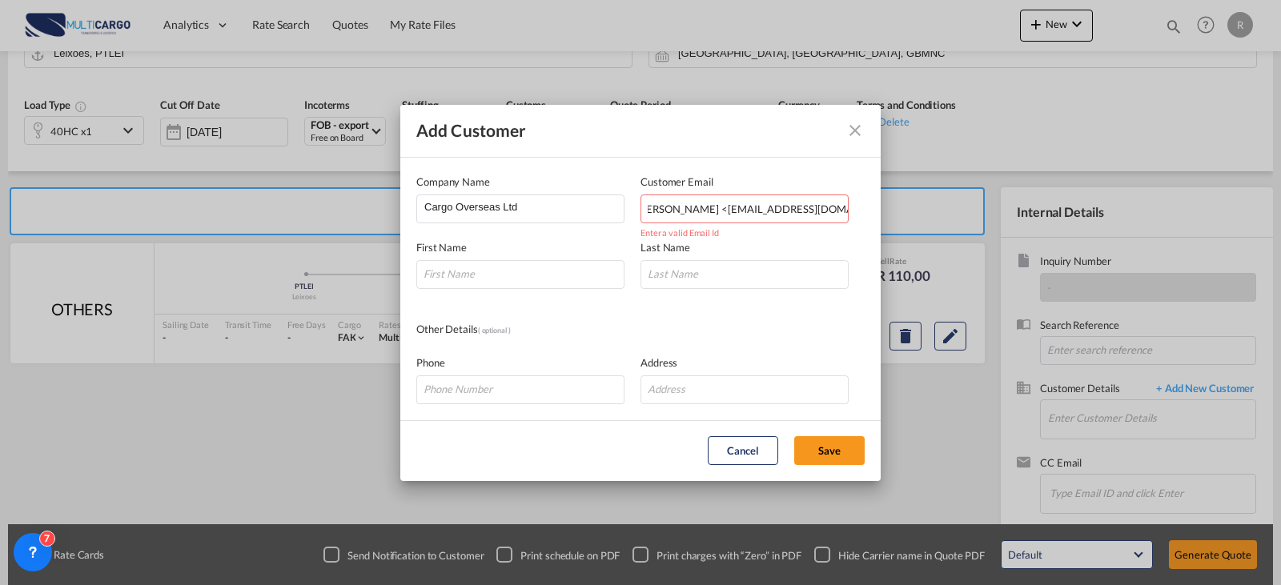
scroll to position [0, 0]
drag, startPoint x: 708, startPoint y: 210, endPoint x: 244, endPoint y: 210, distance: 464.2
click at [289, 210] on div "Add Customer Company Name Cargo Overseas Ltd Customer Email [PERSON_NAME] <[EMA…" at bounding box center [640, 292] width 1281 height 585
type input "[EMAIL_ADDRESS][DOMAIN_NAME]"
type input "[PERSON_NAME]"
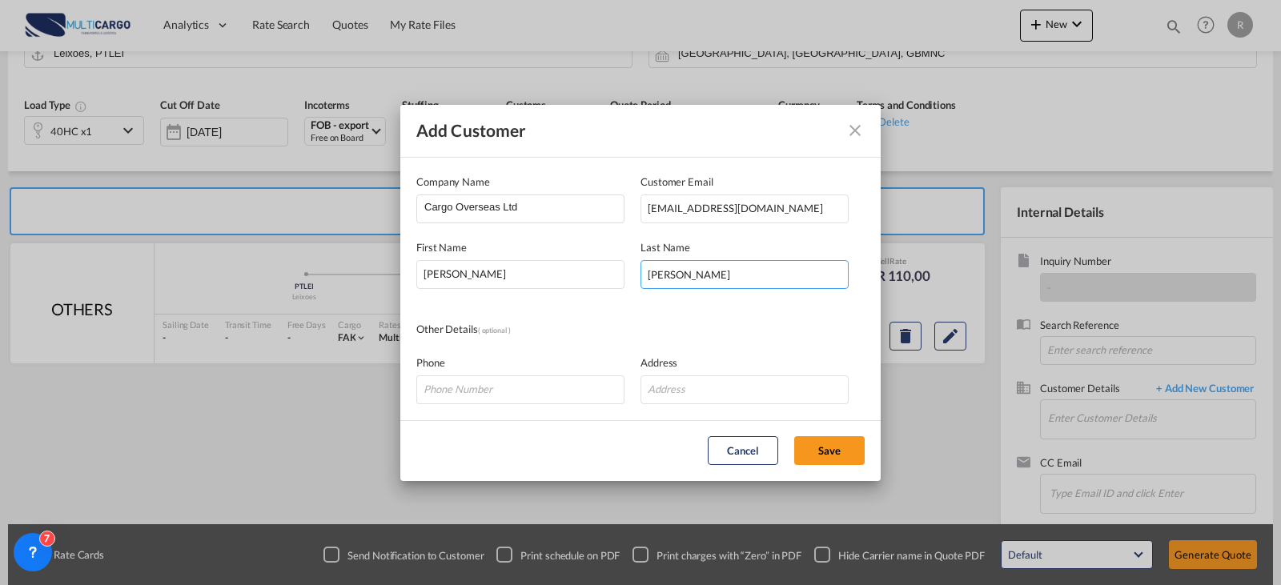
type input "[PERSON_NAME]"
click at [844, 447] on button "Save" at bounding box center [829, 450] width 70 height 29
type input "Cargo Overseas Ltd, [PERSON_NAME], [EMAIL_ADDRESS][DOMAIN_NAME]"
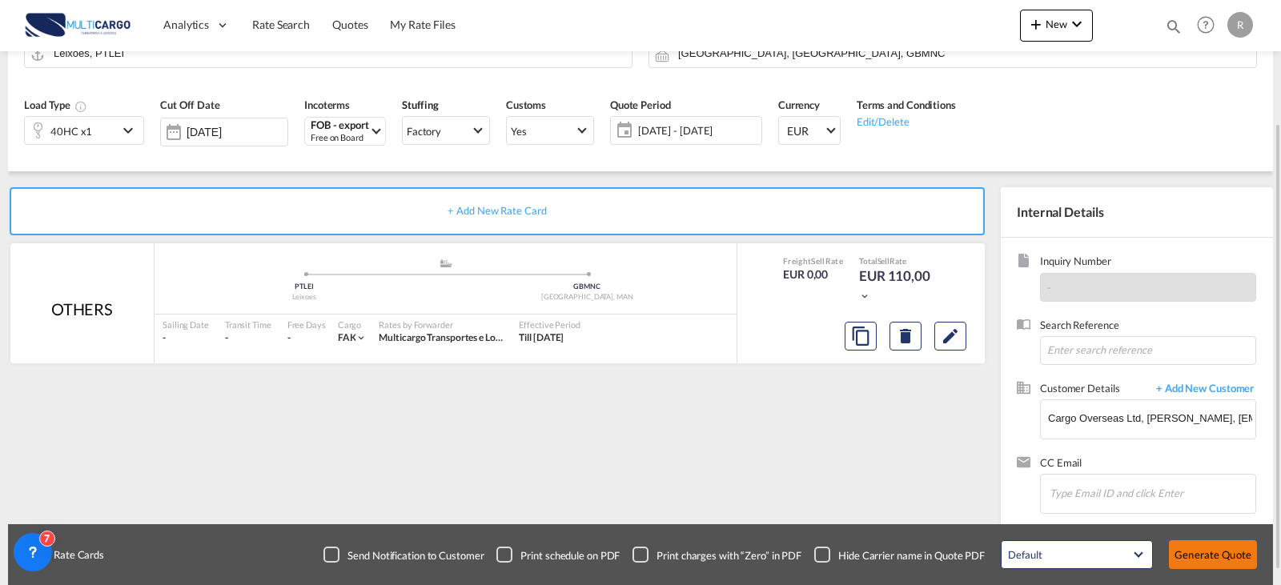
click at [1237, 569] on div "Default All in Leg Totals Default Generate Quote" at bounding box center [1128, 554] width 272 height 45
click at [1237, 560] on button "Generate Quote" at bounding box center [1213, 554] width 88 height 29
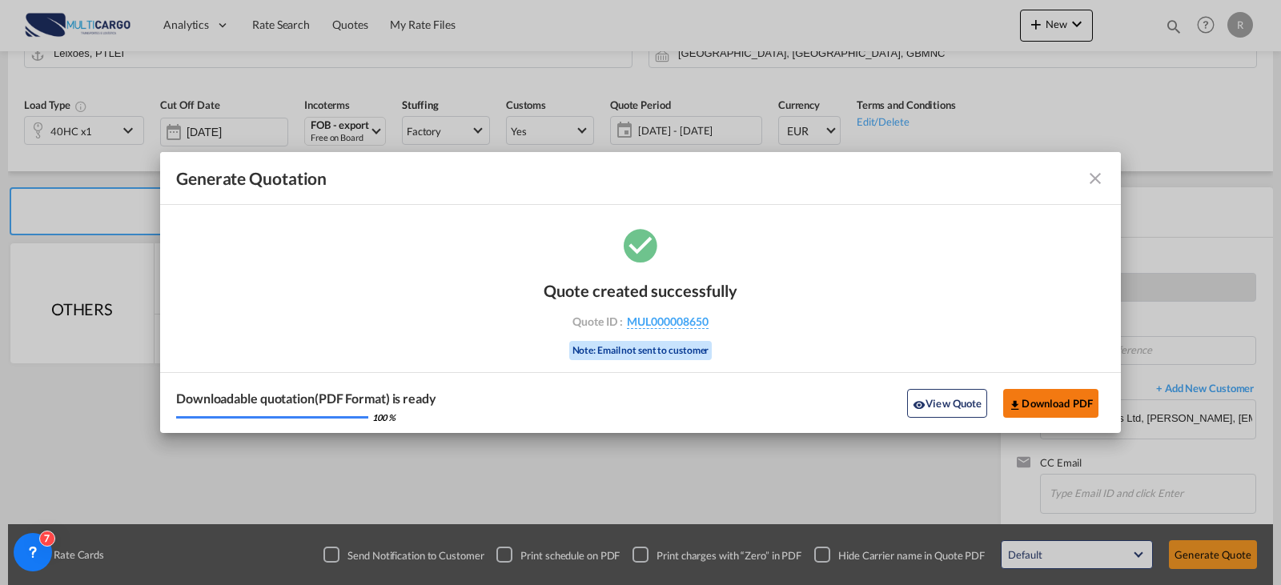
click at [1056, 401] on button "Download PDF" at bounding box center [1050, 403] width 95 height 29
